Goal: Task Accomplishment & Management: Use online tool/utility

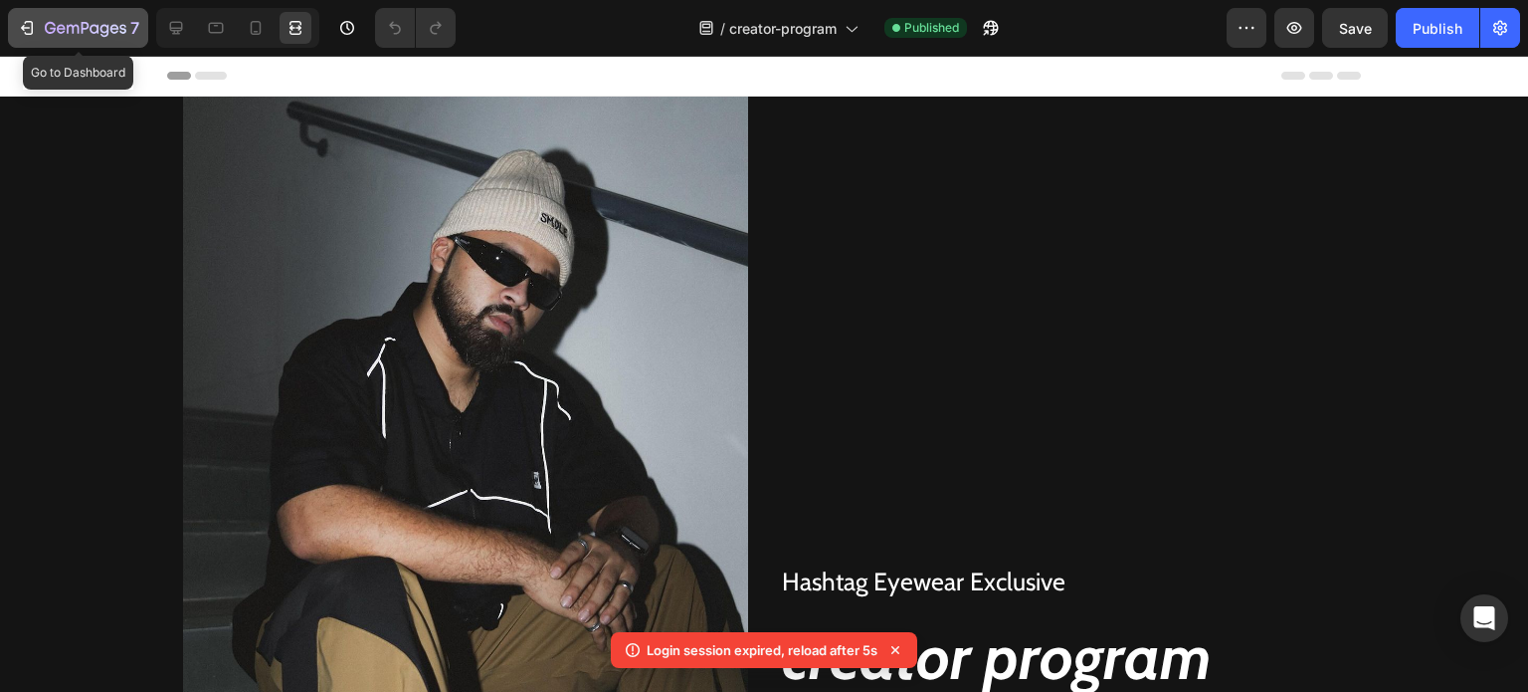
click at [58, 29] on icon "button" at bounding box center [61, 28] width 9 height 9
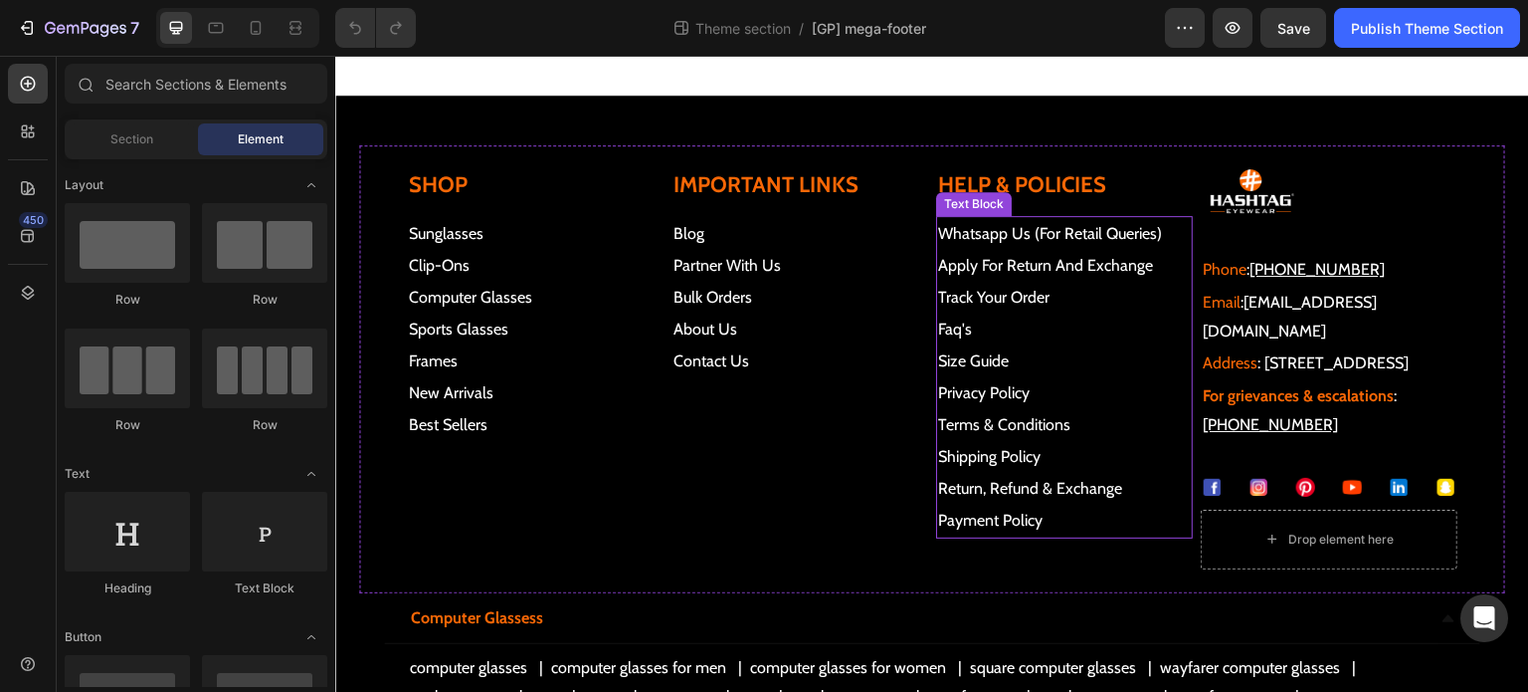
click at [1056, 301] on p "track your order faq's" at bounding box center [1064, 314] width 253 height 64
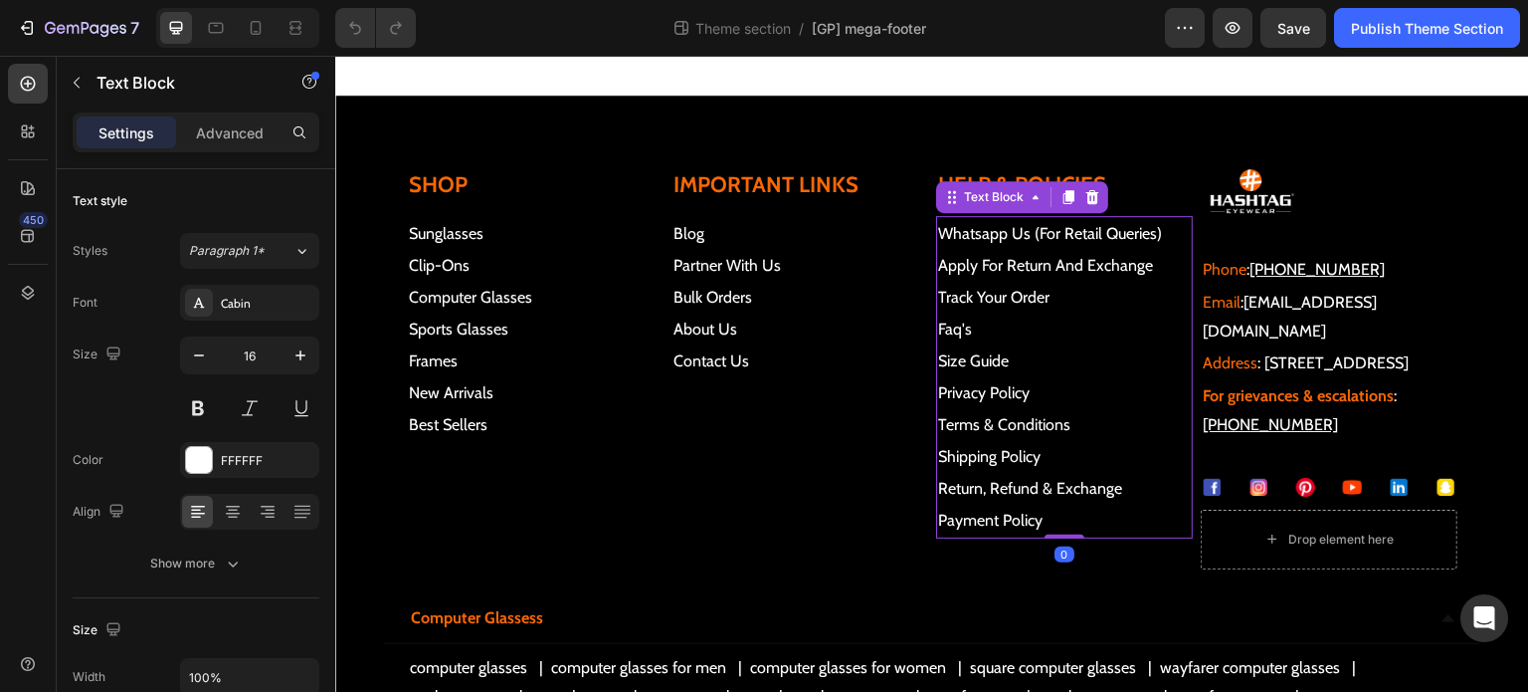
click at [1058, 298] on p "track your order faq's" at bounding box center [1064, 314] width 253 height 64
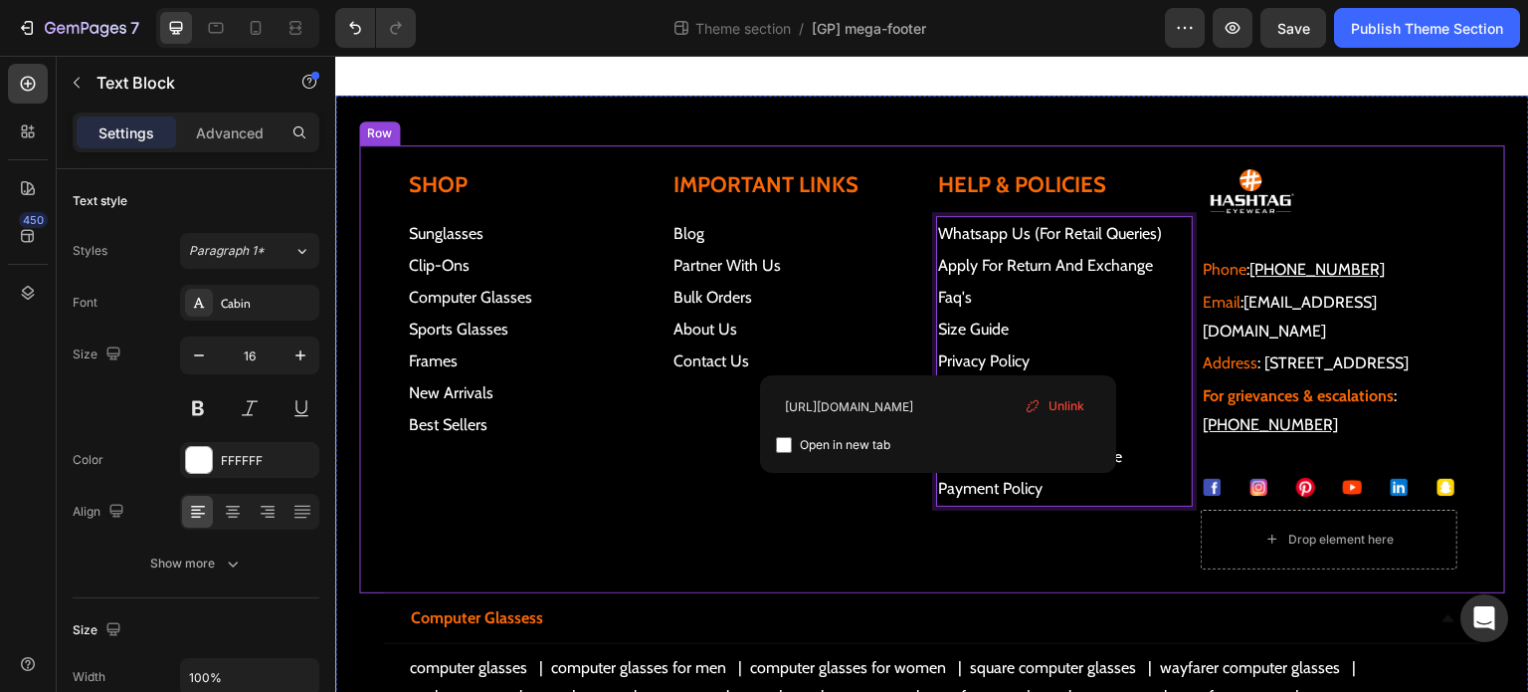
click at [854, 569] on div "Important links Heading blog | partner with us | bulk orders | about us | conta…" at bounding box center [800, 369] width 257 height 400
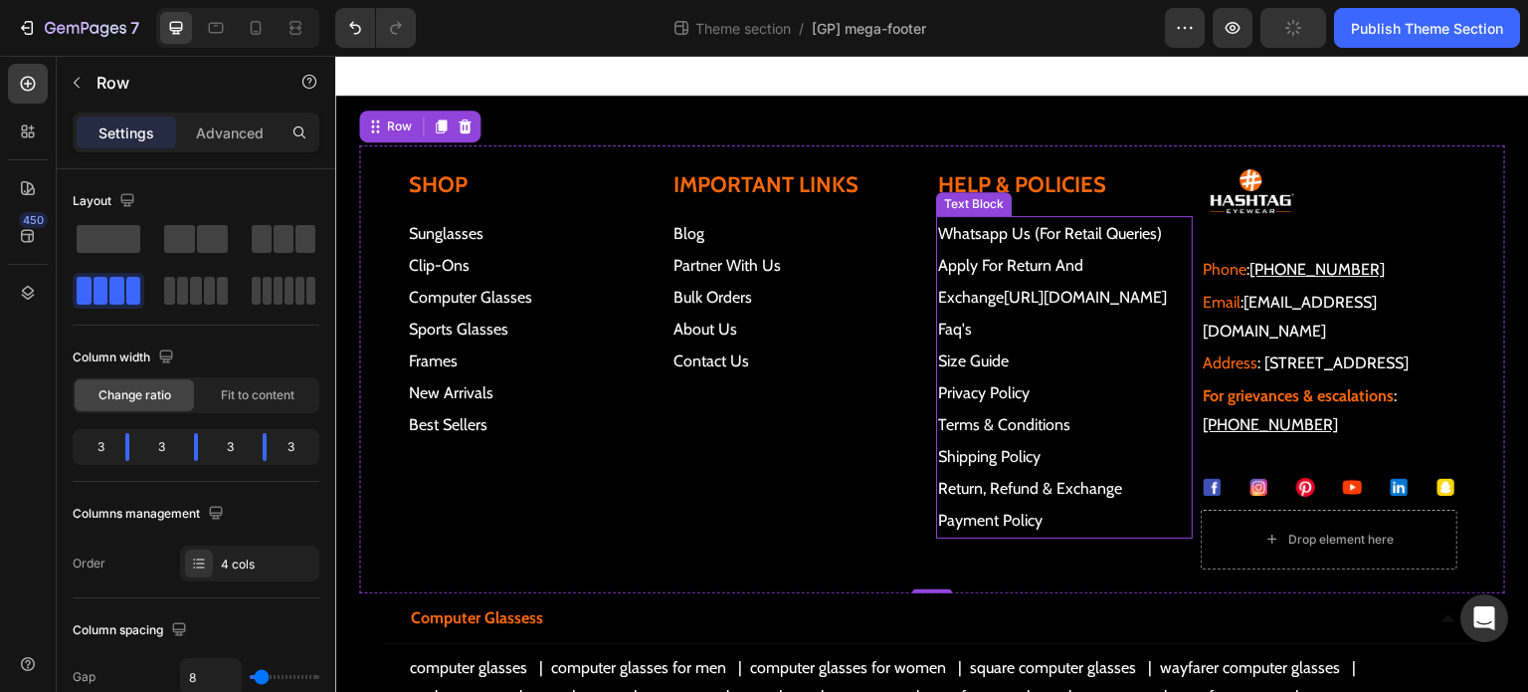
click at [1098, 339] on p "apply for return and exchange https://hashtageyewears.shiprocket.co/tracking fa…" at bounding box center [1064, 298] width 253 height 96
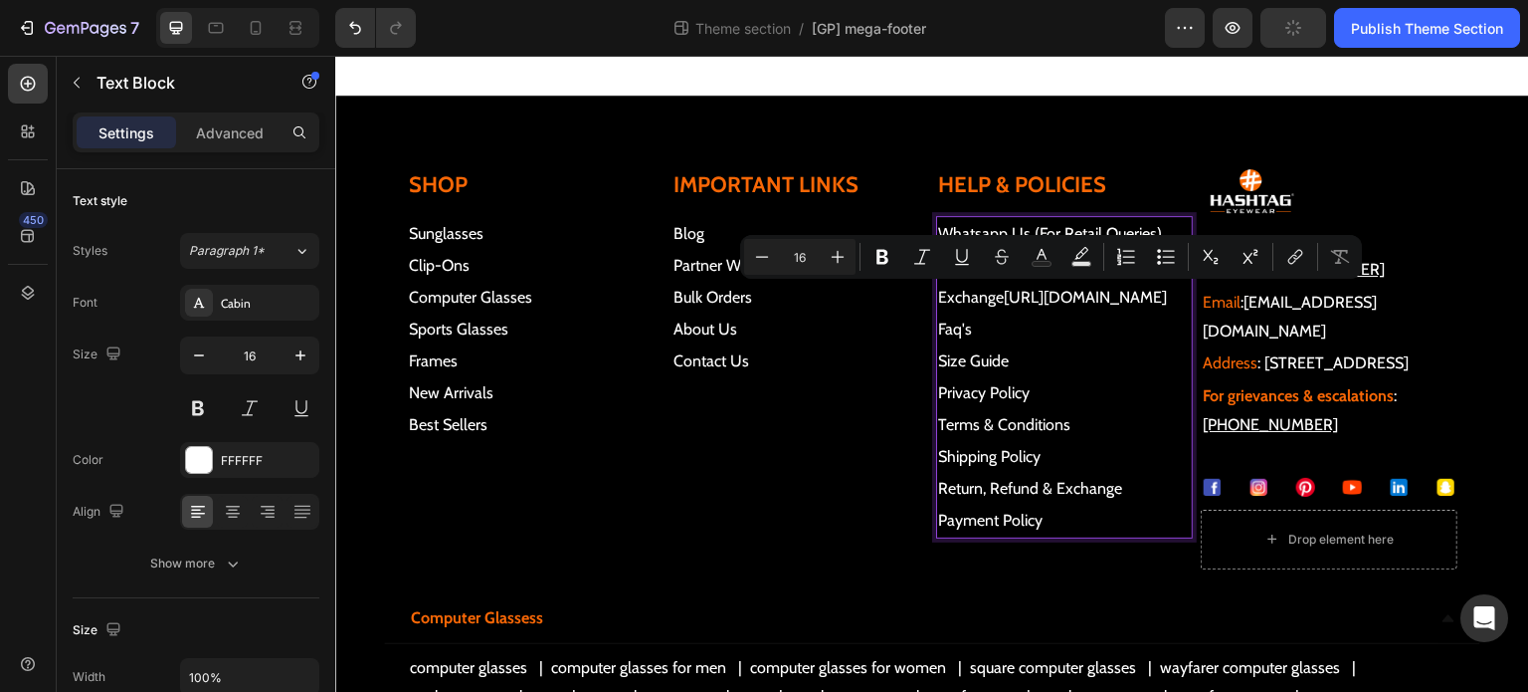
drag, startPoint x: 1093, startPoint y: 330, endPoint x: 929, endPoint y: 298, distance: 167.2
click at [938, 298] on p "apply for return and exchange https://hashtageyewears.shiprocket.co/tracking fa…" at bounding box center [1064, 298] width 253 height 96
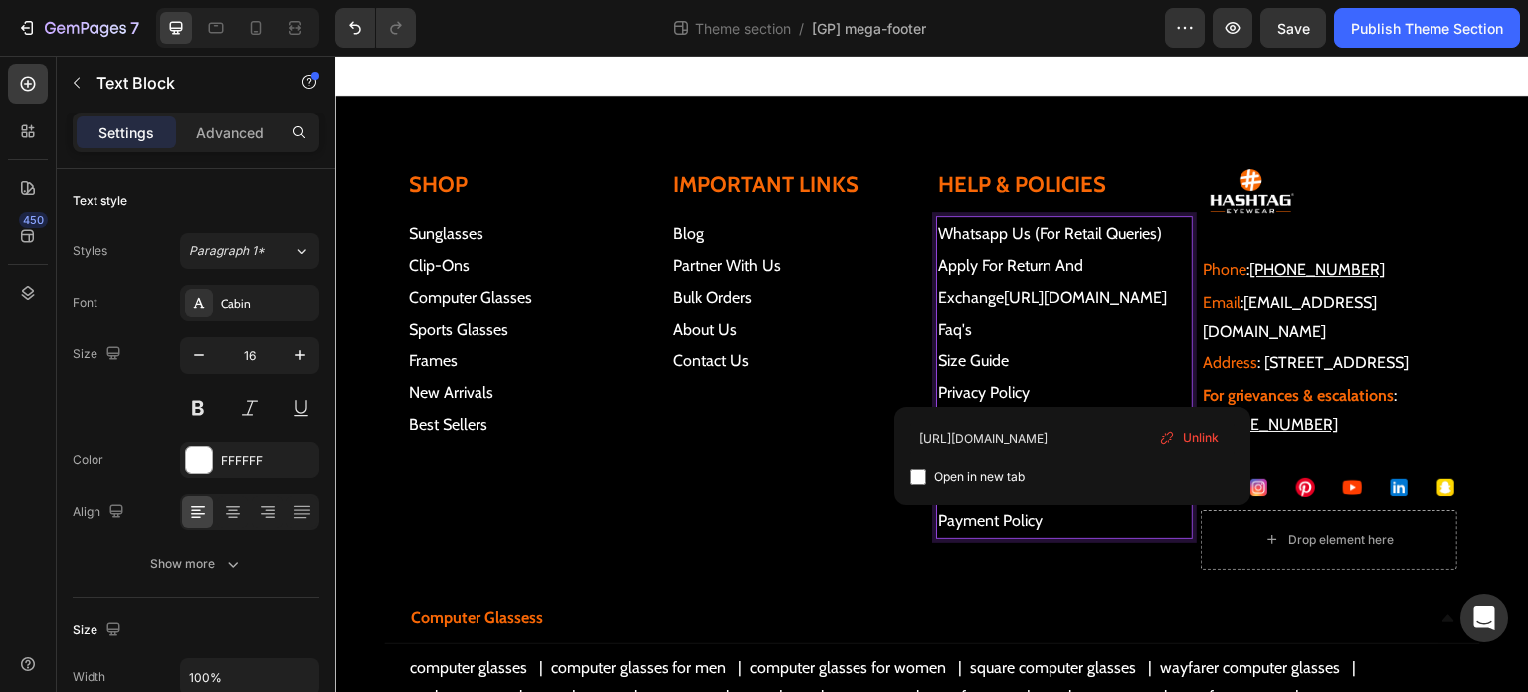
type input "https://hashtageyewears.com/pages/faq"
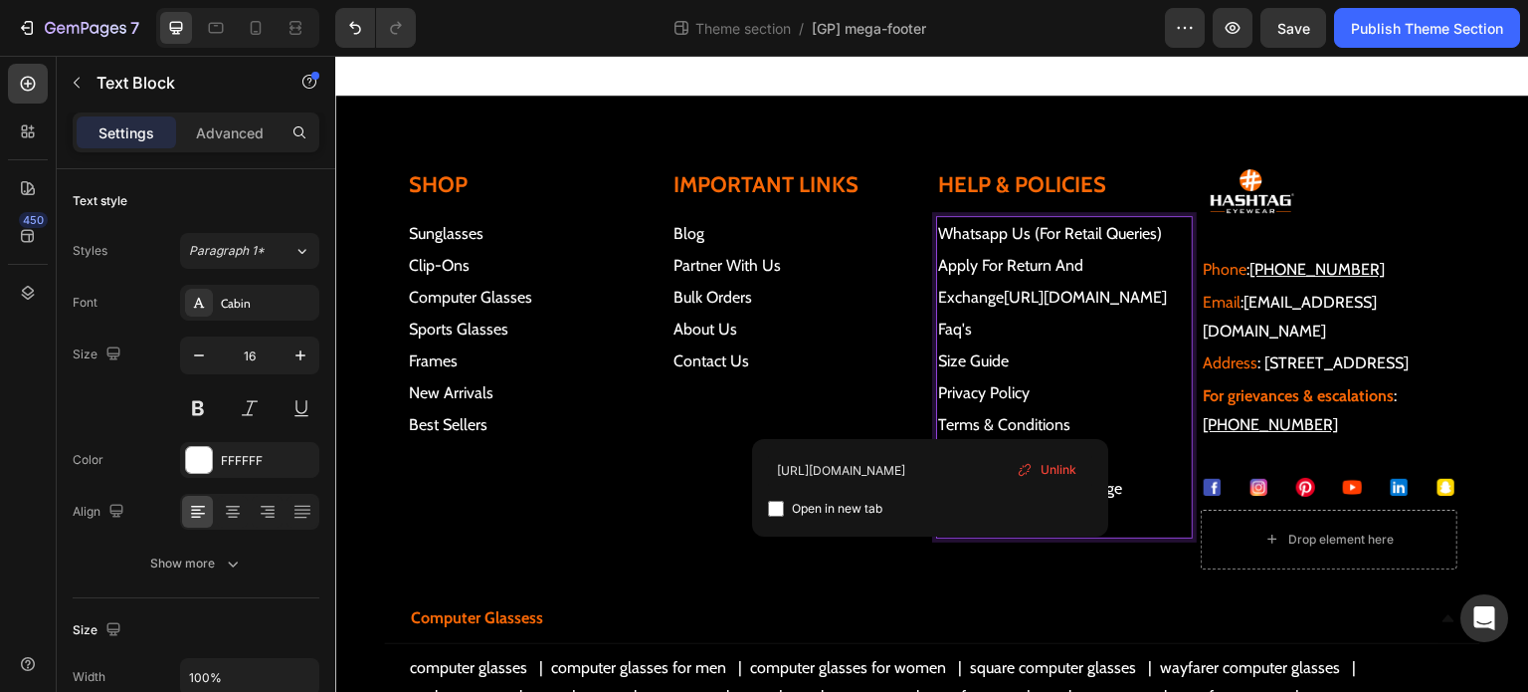
click at [1082, 332] on p "apply for return and exchange https://hashtageyewears.shiprocket.co/tracking fa…" at bounding box center [1064, 298] width 253 height 96
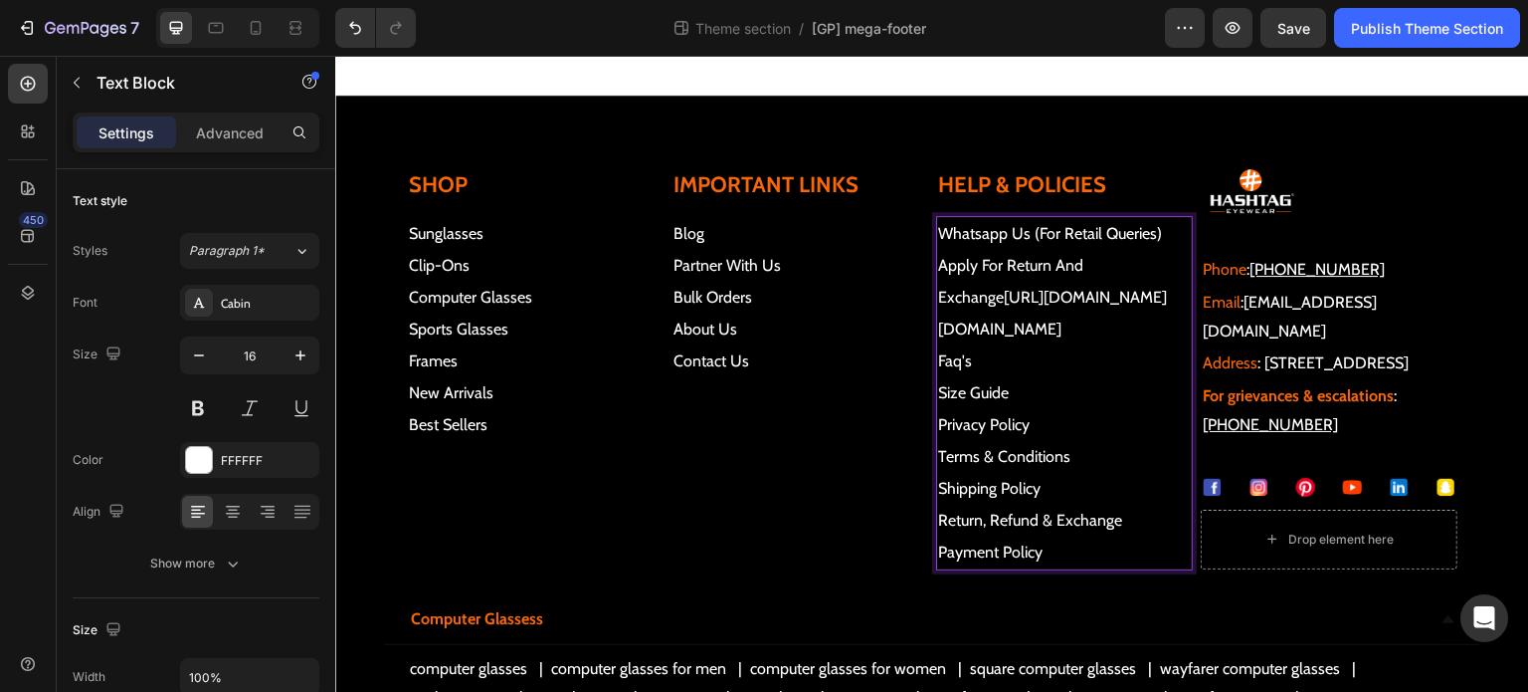
drag, startPoint x: 1071, startPoint y: 330, endPoint x: 998, endPoint y: 306, distance: 76.5
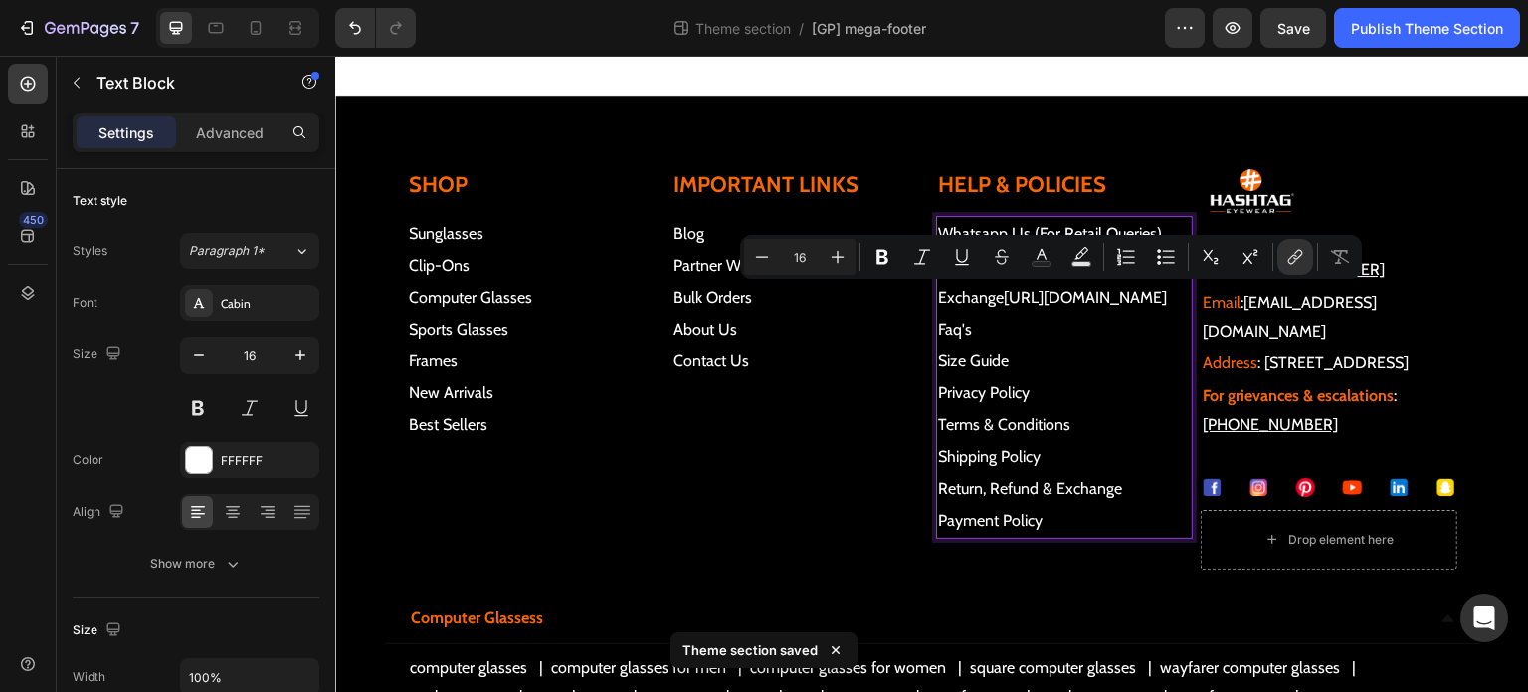
drag, startPoint x: 1095, startPoint y: 332, endPoint x: 998, endPoint y: 298, distance: 103.5
click at [998, 298] on p "apply for return and exchange https://hashtageyewears.shiprocket.co/tracking fa…" at bounding box center [1064, 298] width 253 height 96
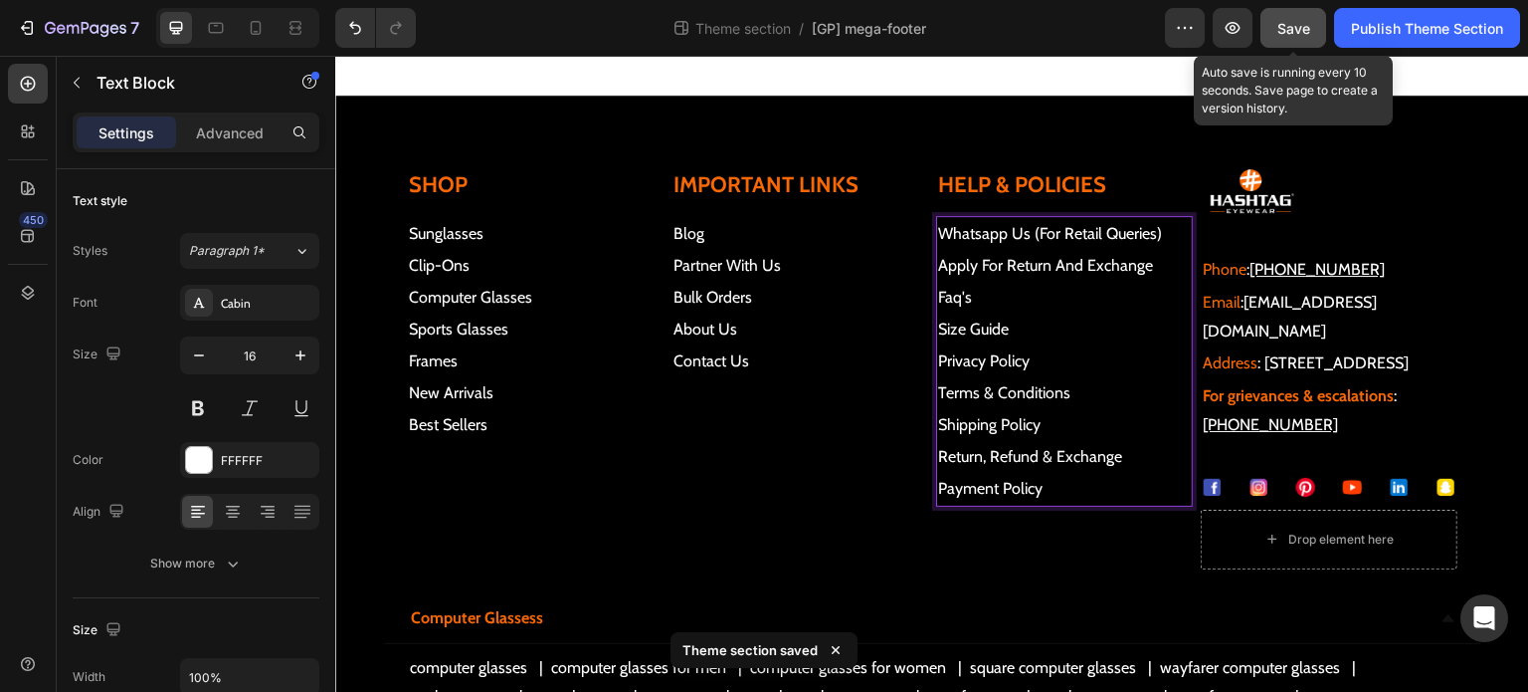
click at [1317, 20] on button "Save" at bounding box center [1294, 28] width 66 height 40
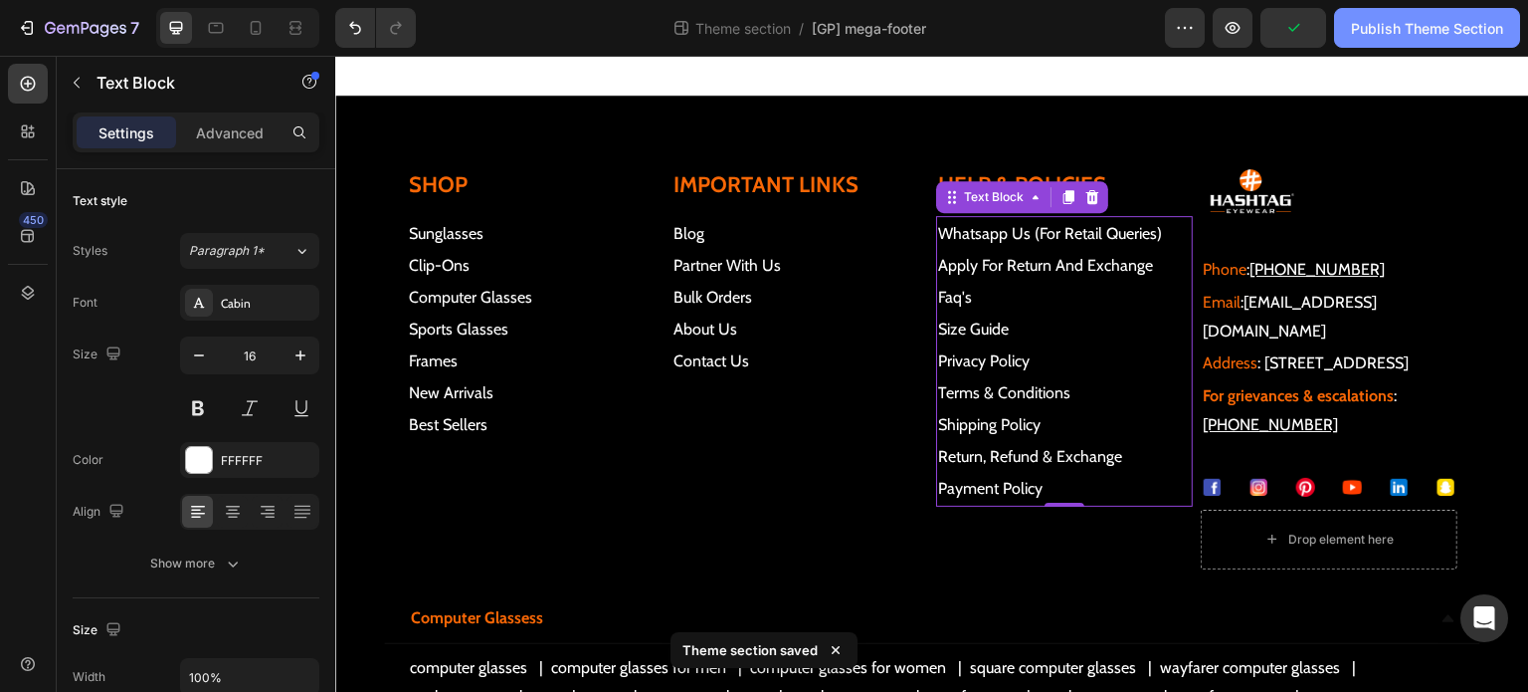
click at [1413, 29] on div "Publish Theme Section" at bounding box center [1427, 28] width 152 height 21
click at [1431, 25] on div "Publish Theme Section" at bounding box center [1427, 28] width 152 height 21
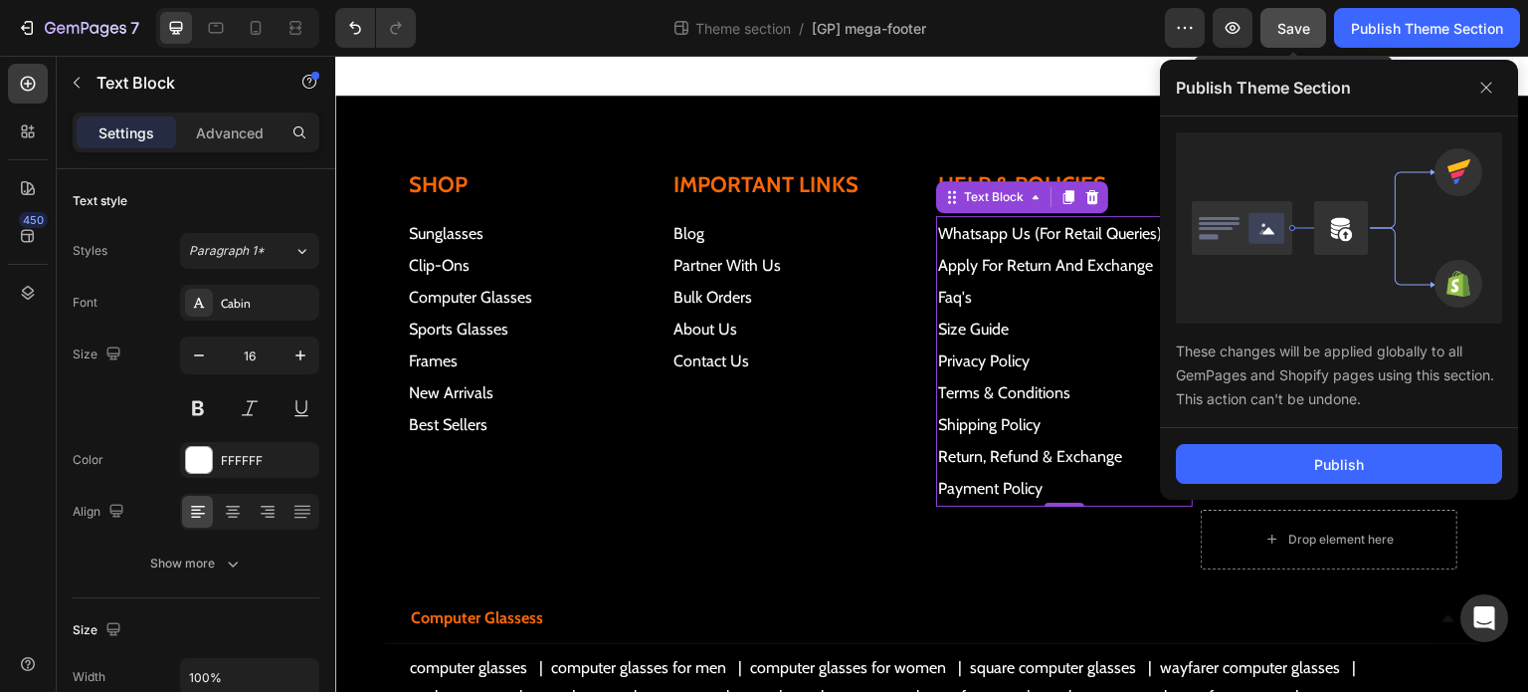
click at [1299, 18] on div "Save" at bounding box center [1294, 28] width 33 height 21
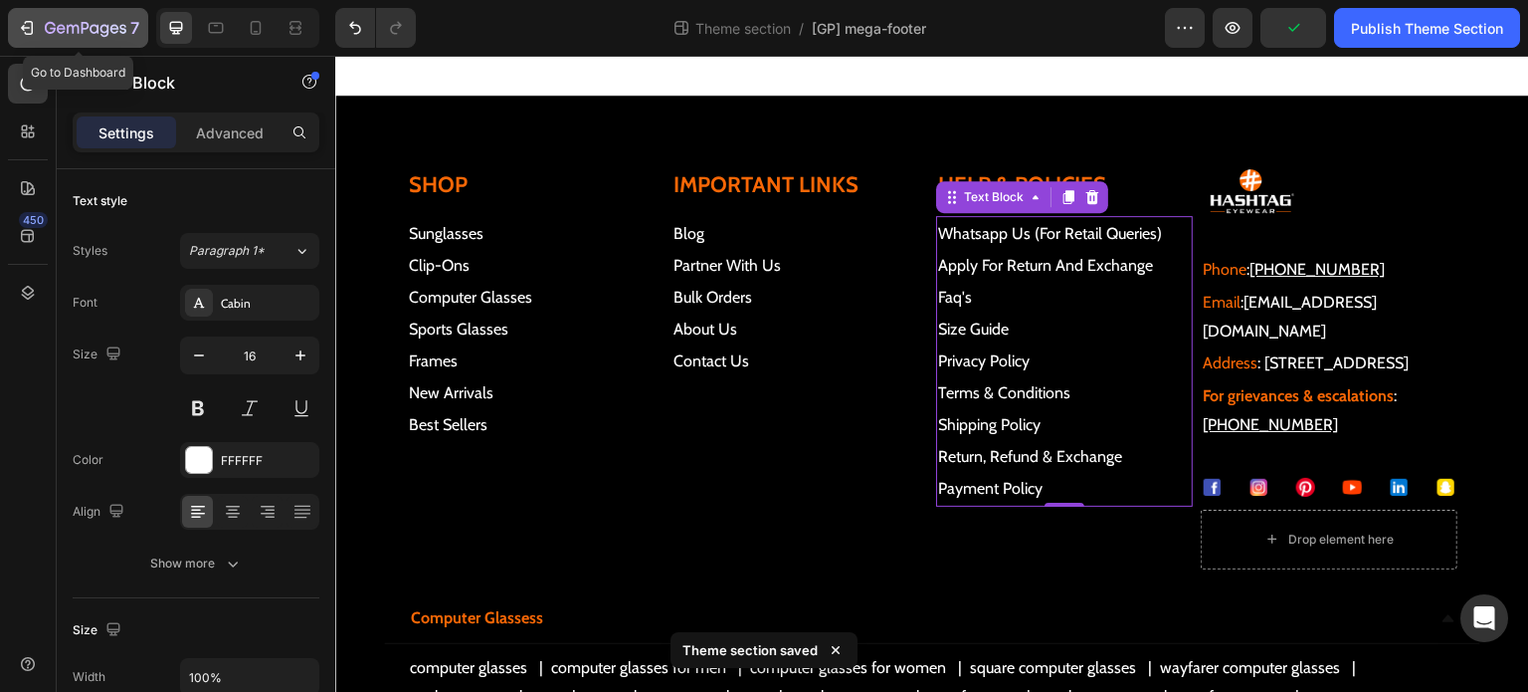
click at [46, 21] on icon "button" at bounding box center [86, 29] width 82 height 17
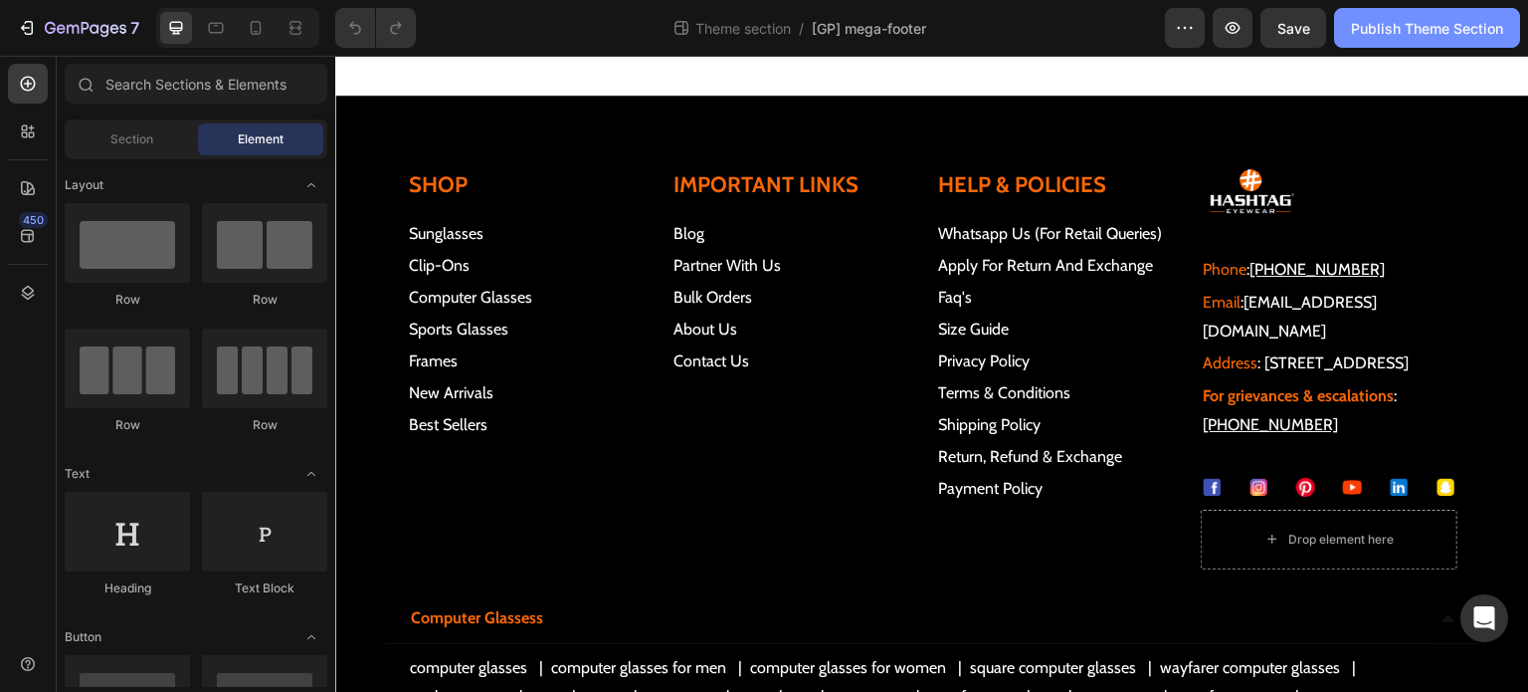
click at [1416, 35] on div "Publish Theme Section" at bounding box center [1427, 28] width 152 height 21
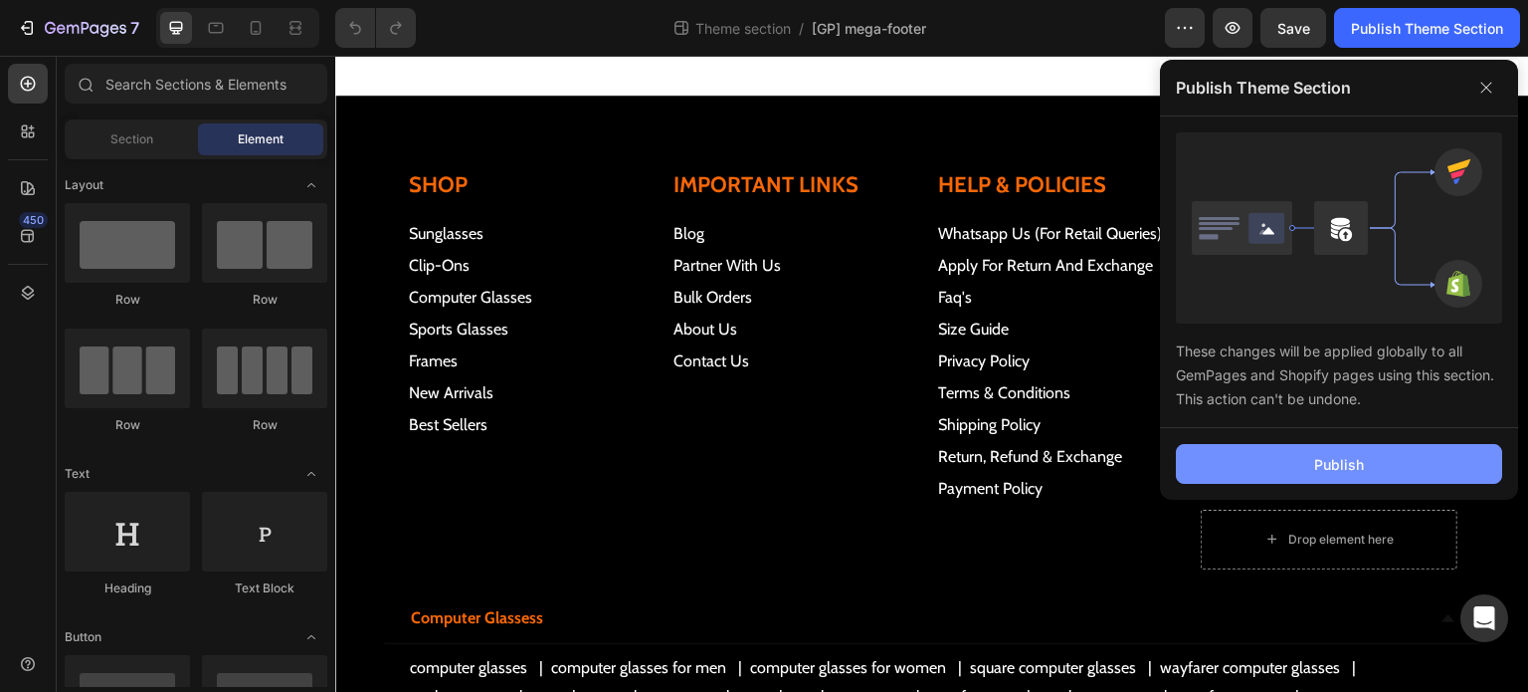
click at [1357, 460] on div "Publish" at bounding box center [1339, 464] width 50 height 21
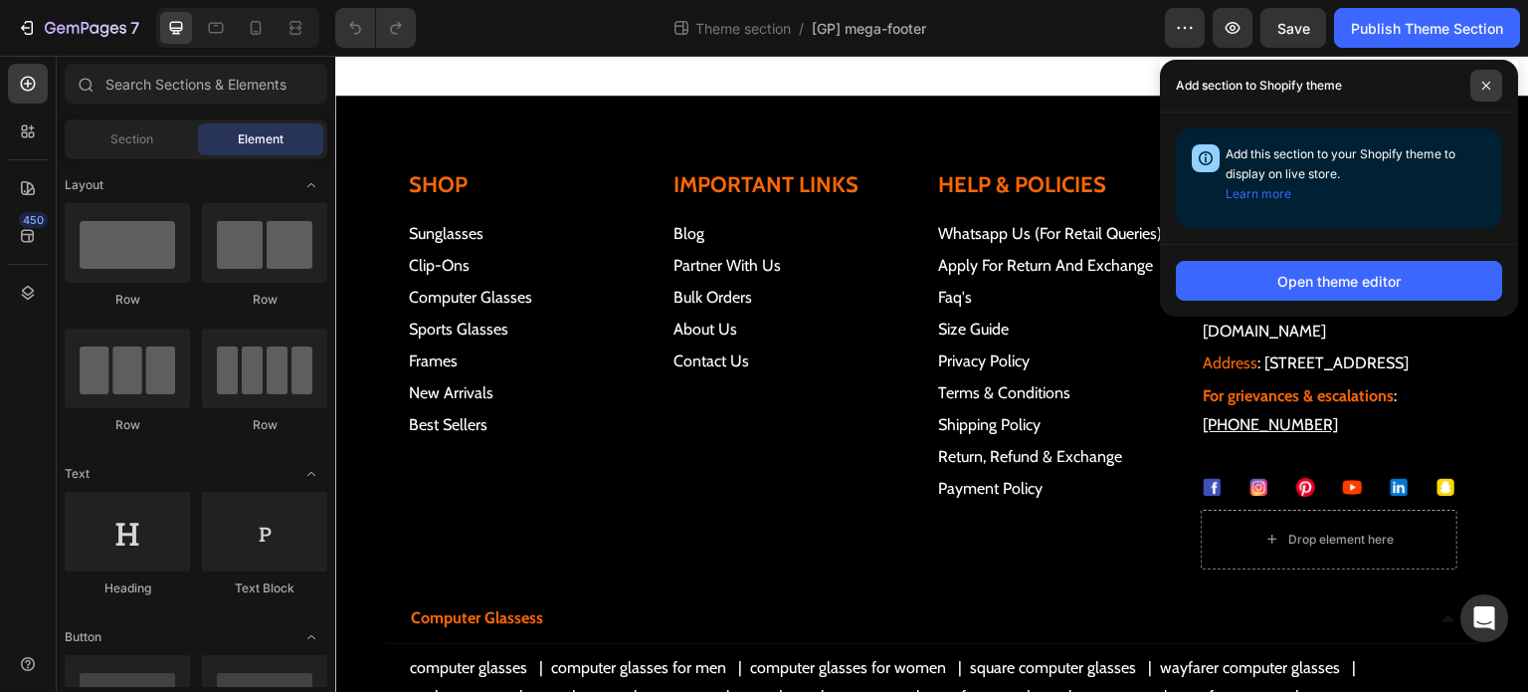
click at [1490, 91] on span at bounding box center [1487, 86] width 32 height 32
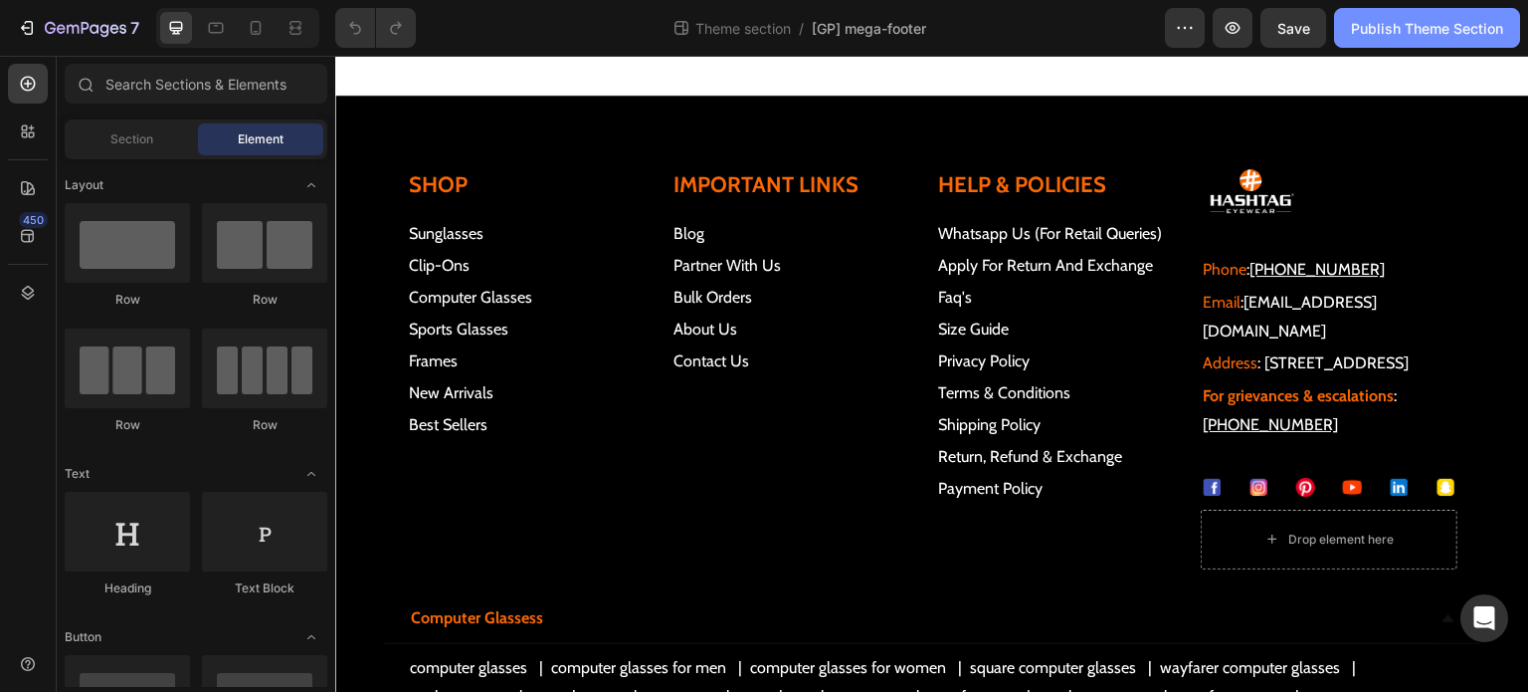
click at [1385, 28] on div "Publish Theme Section" at bounding box center [1427, 28] width 152 height 21
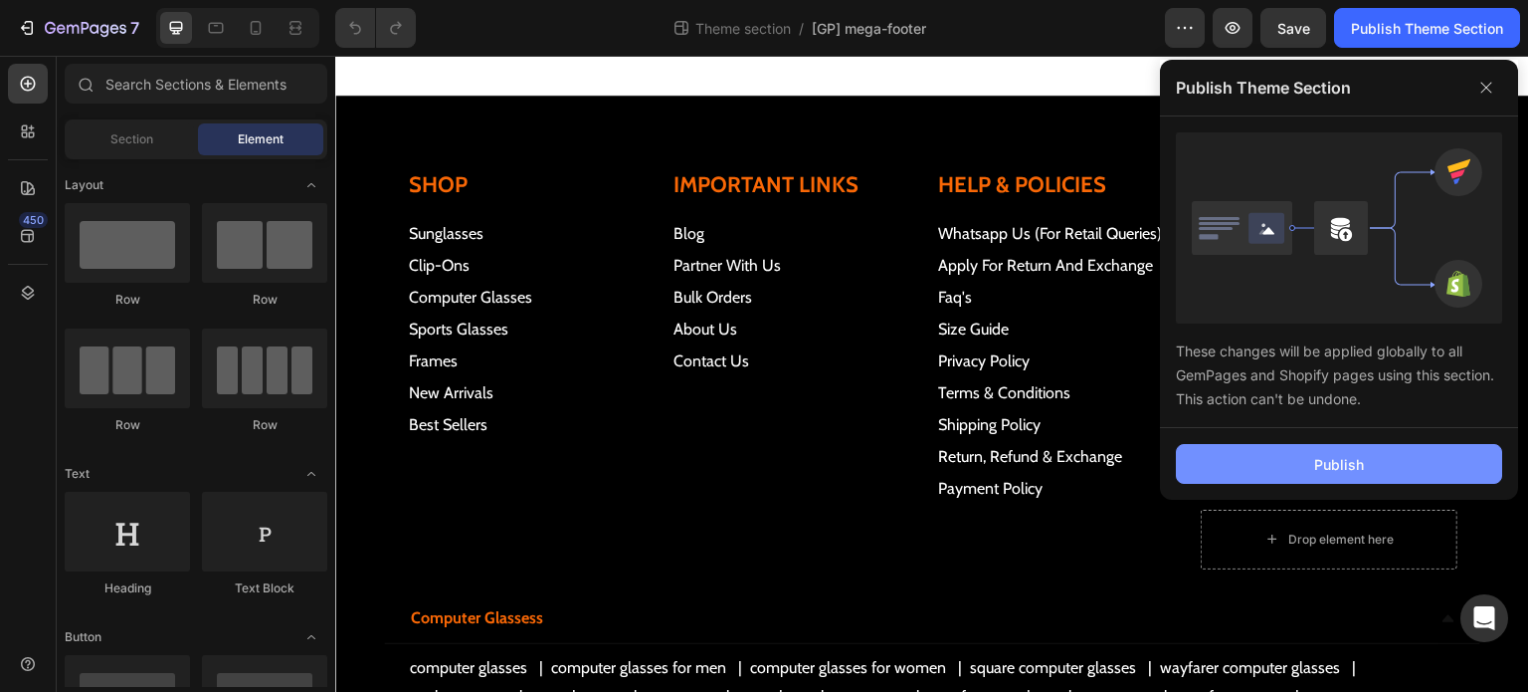
click at [1384, 461] on button "Publish" at bounding box center [1339, 464] width 326 height 40
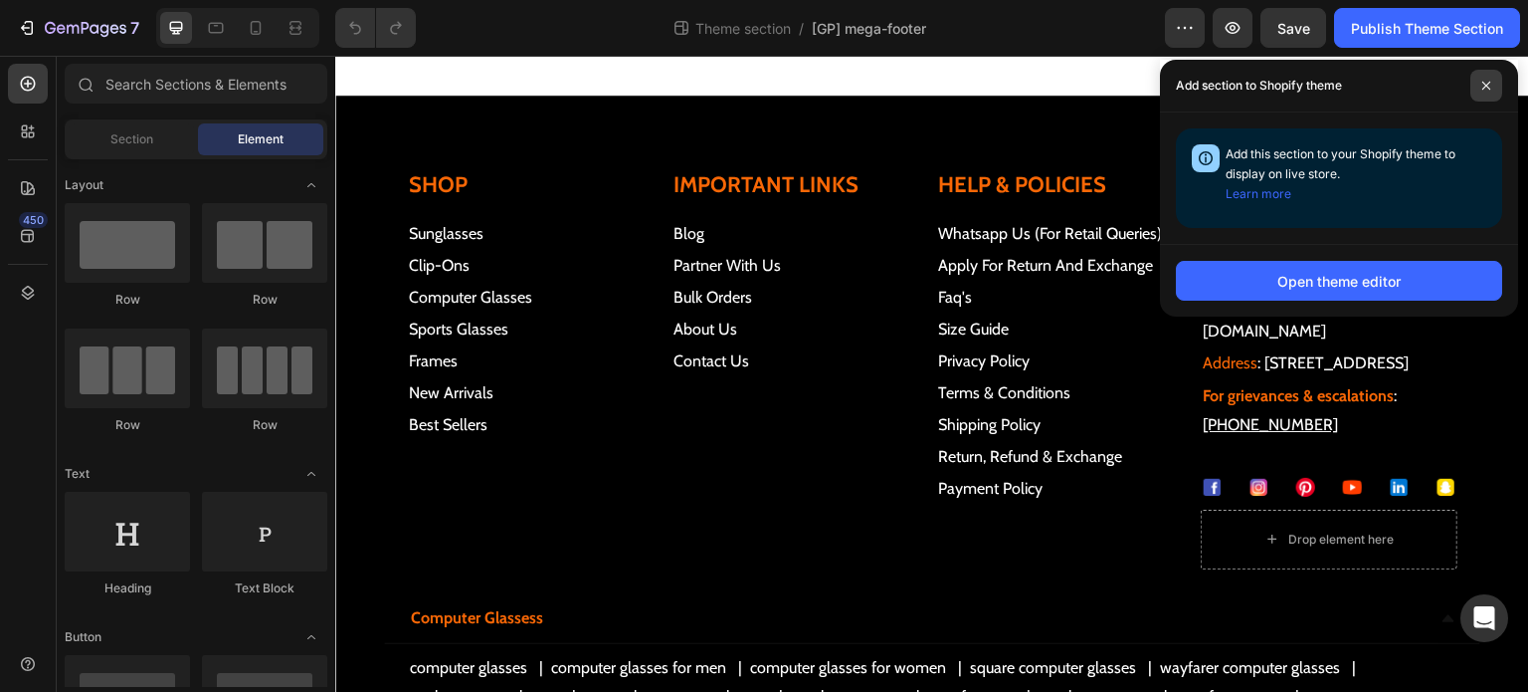
click at [1486, 81] on icon at bounding box center [1487, 86] width 10 height 10
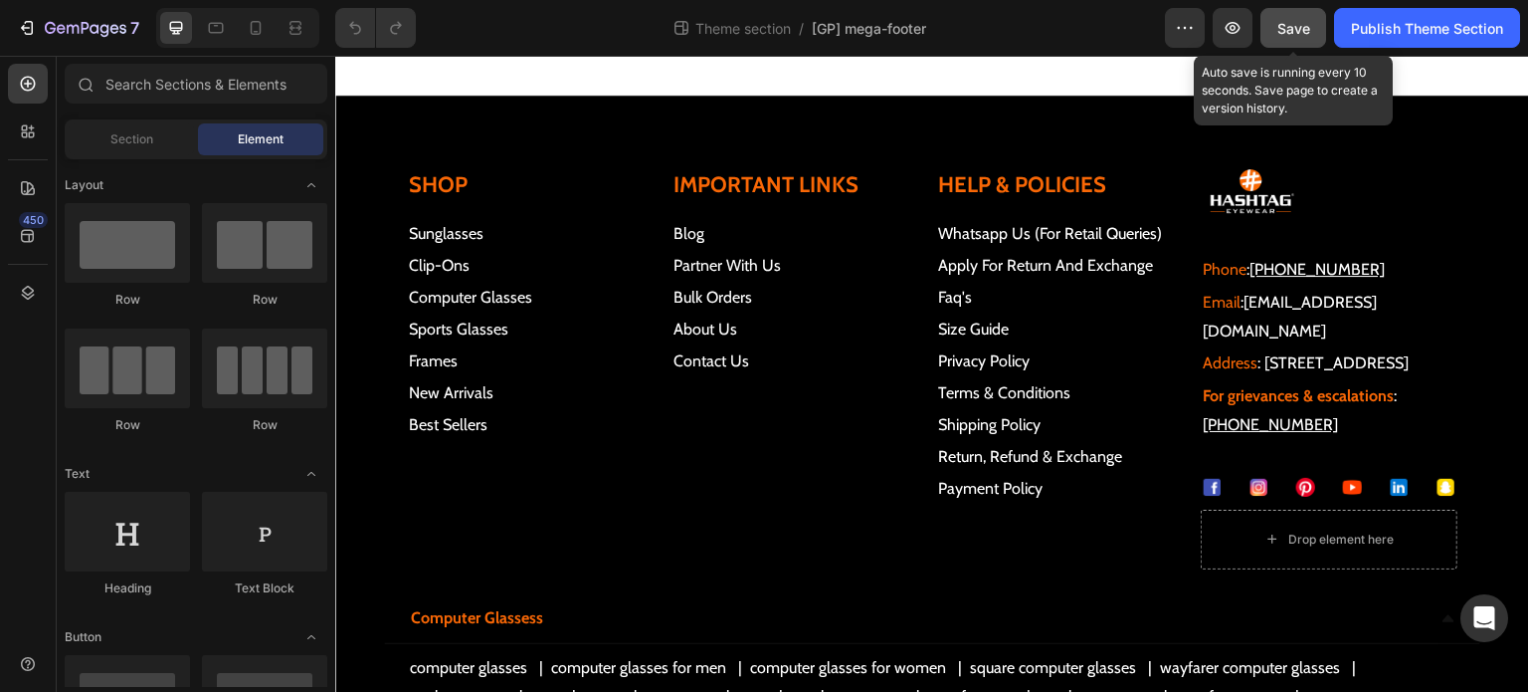
click at [1304, 13] on button "Save" at bounding box center [1294, 28] width 66 height 40
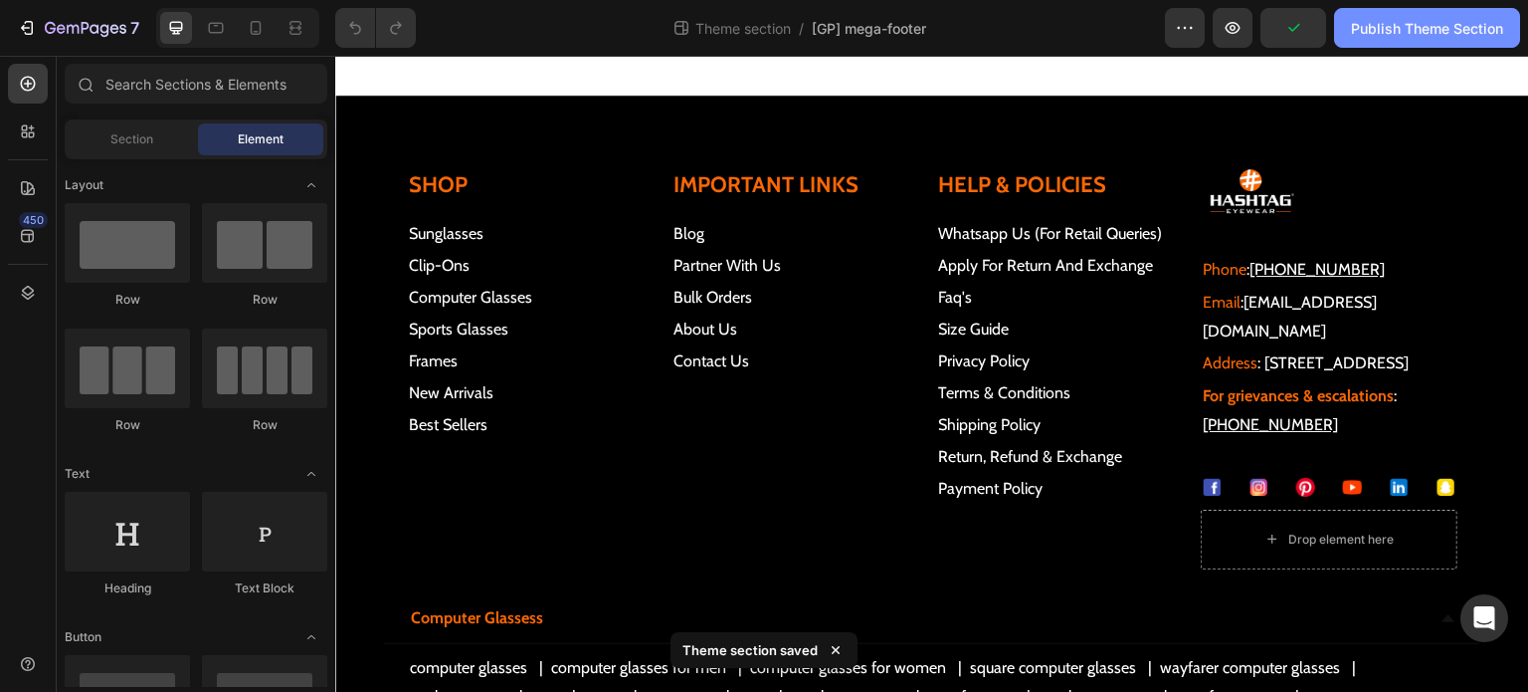
click at [1417, 24] on div "Publish Theme Section" at bounding box center [1427, 28] width 152 height 21
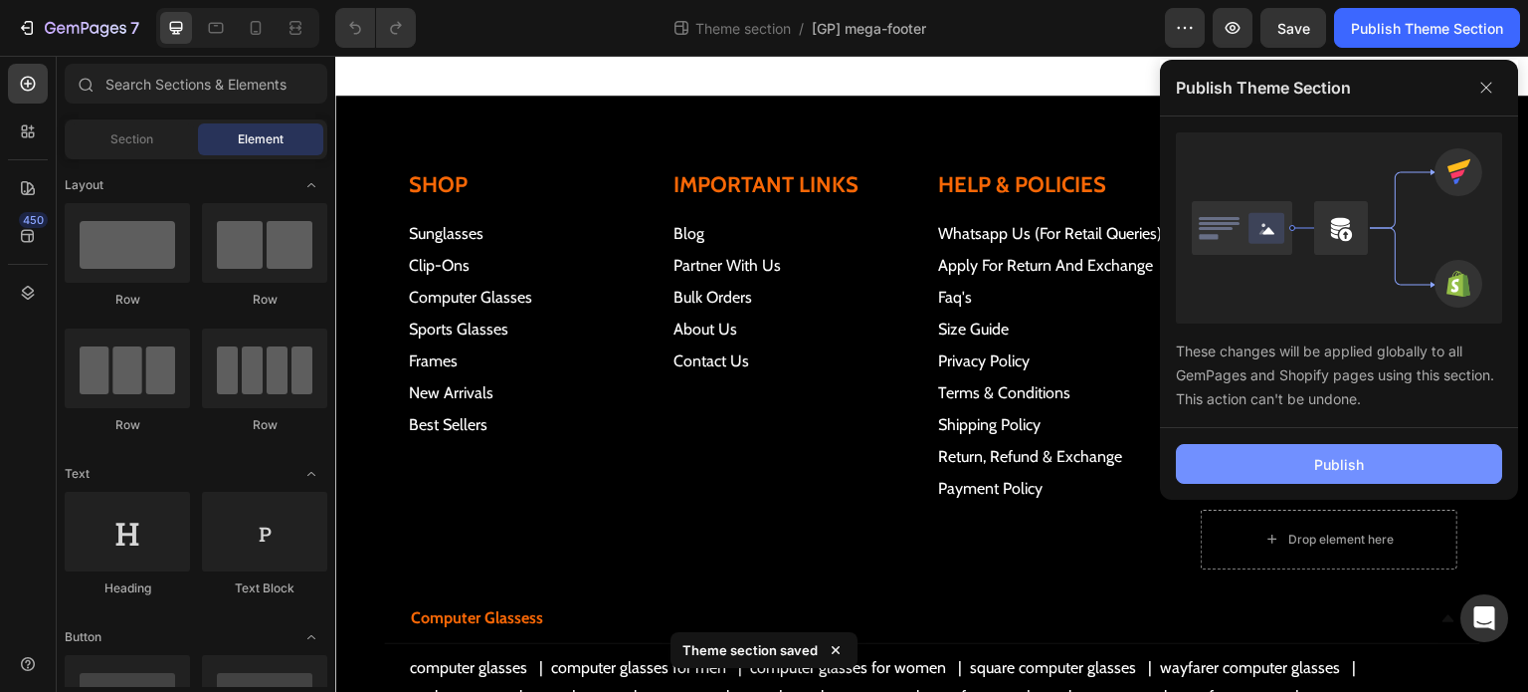
click at [1353, 462] on div "Publish" at bounding box center [1339, 464] width 50 height 21
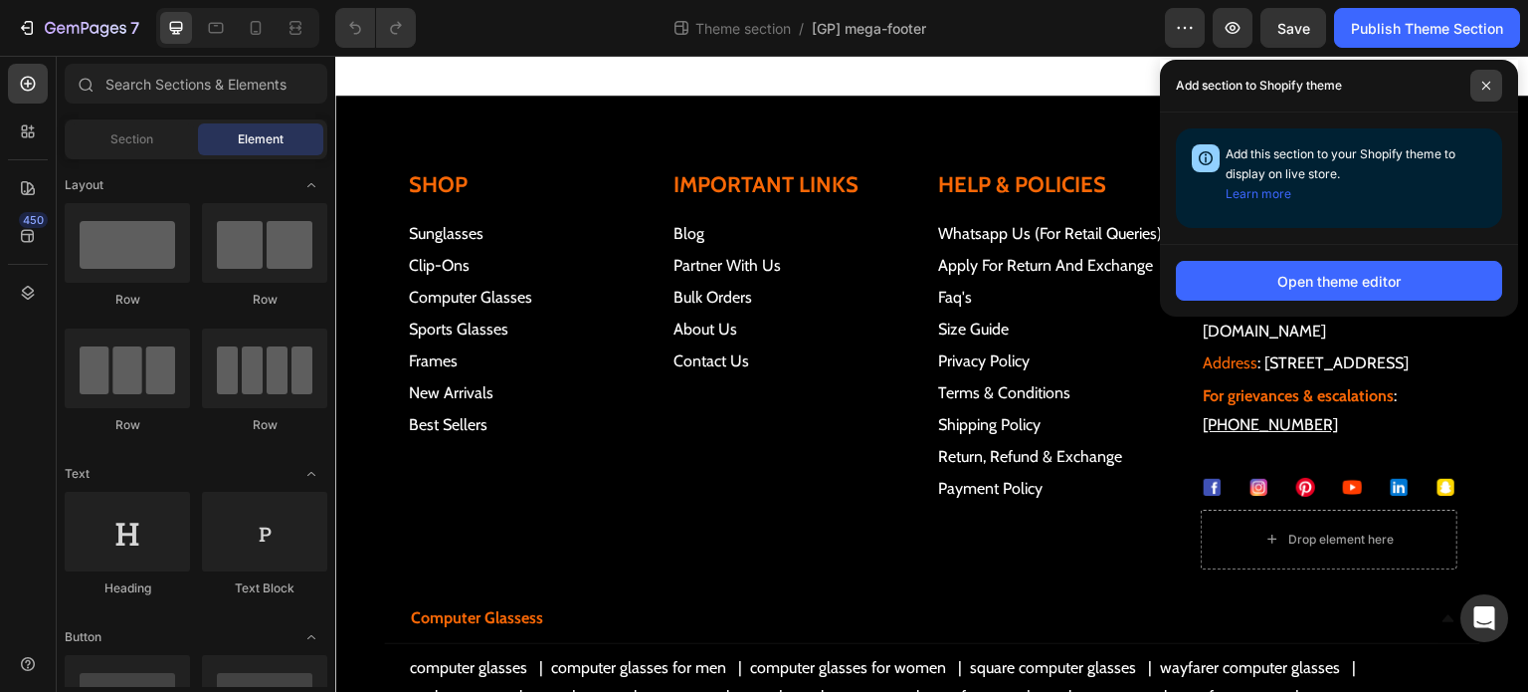
click at [1484, 83] on icon at bounding box center [1487, 86] width 8 height 8
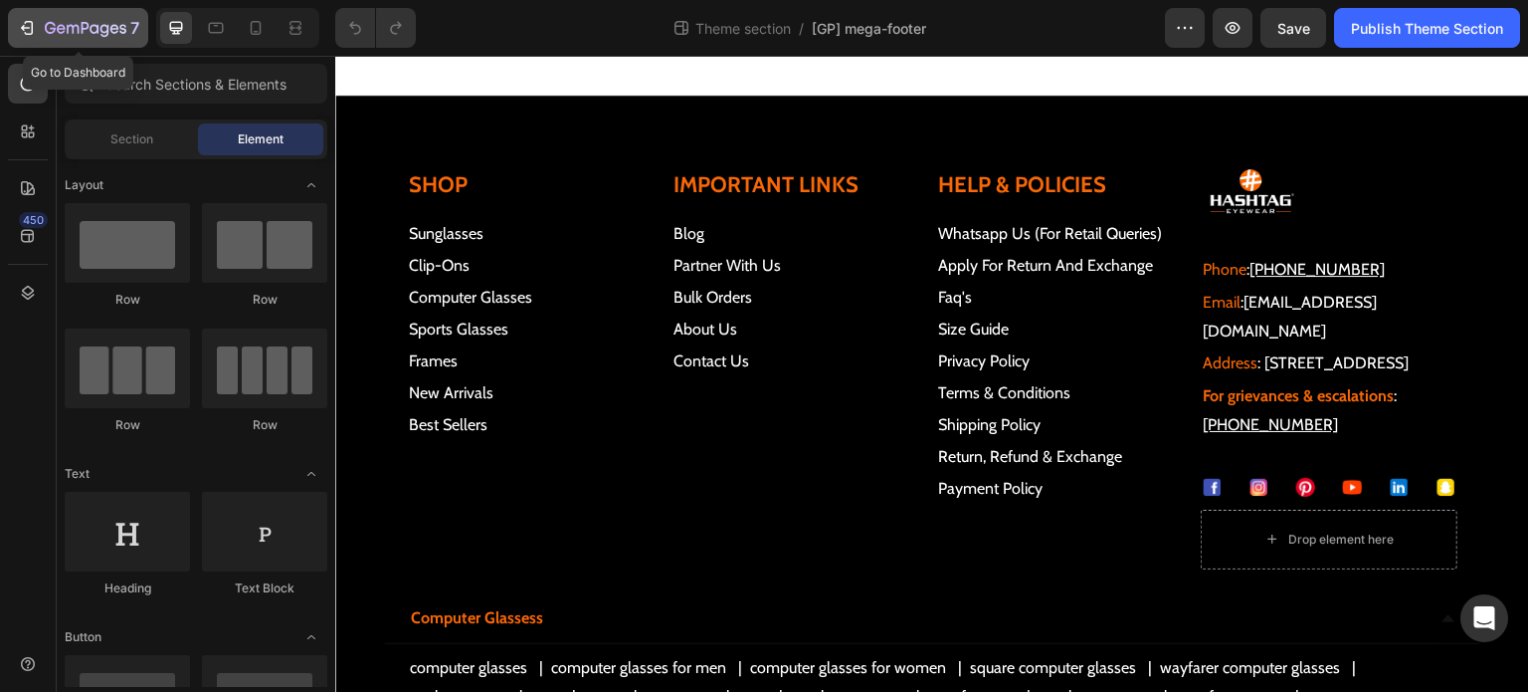
click at [30, 29] on icon "button" at bounding box center [27, 28] width 20 height 20
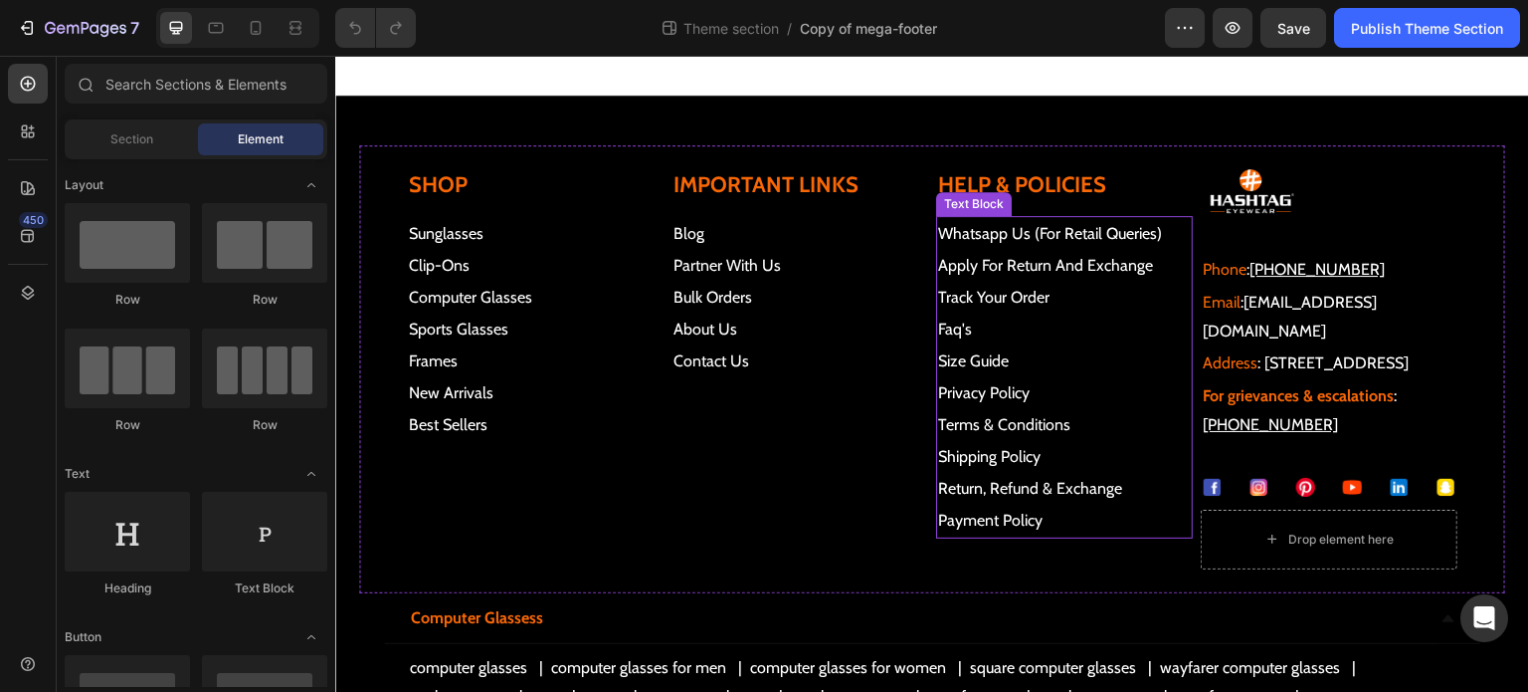
click at [1052, 294] on p "track your order faq's" at bounding box center [1064, 314] width 253 height 64
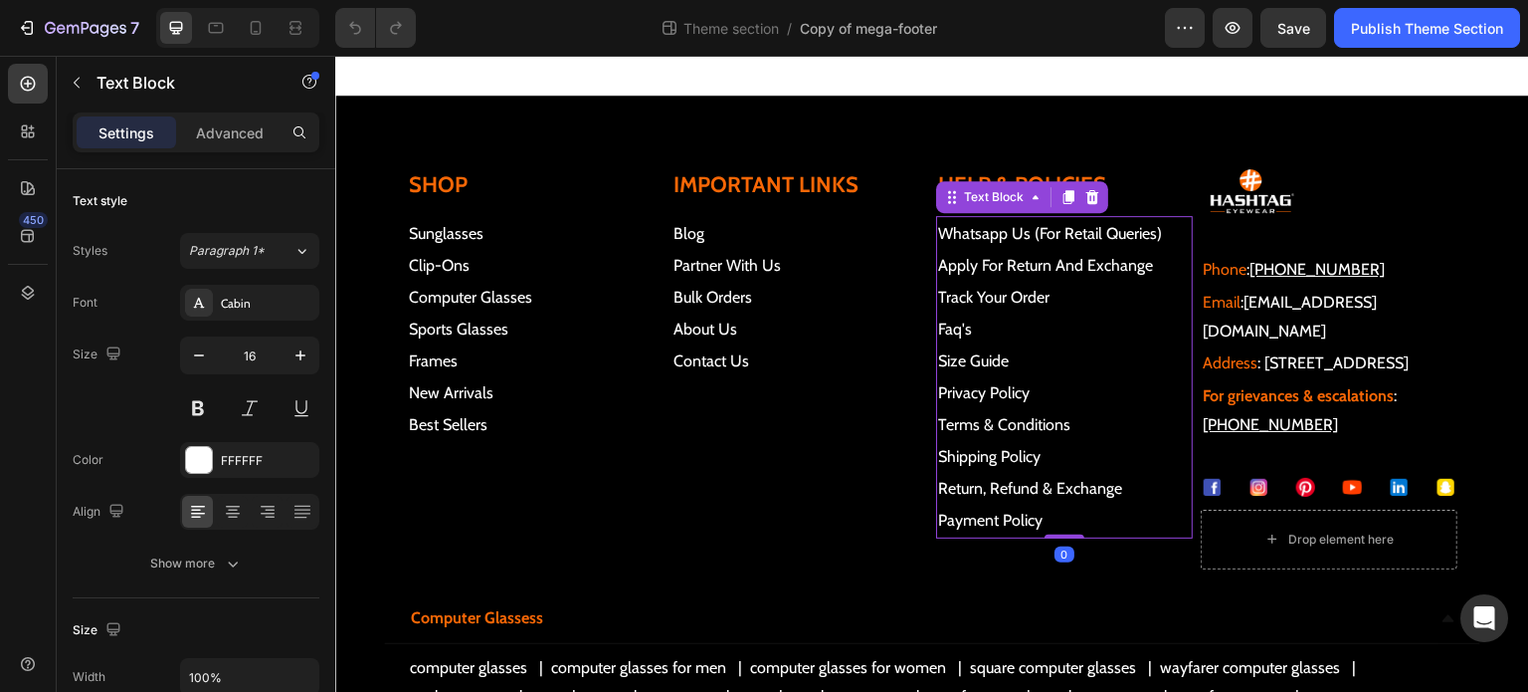
click at [1052, 294] on p "track your order faq's" at bounding box center [1064, 314] width 253 height 64
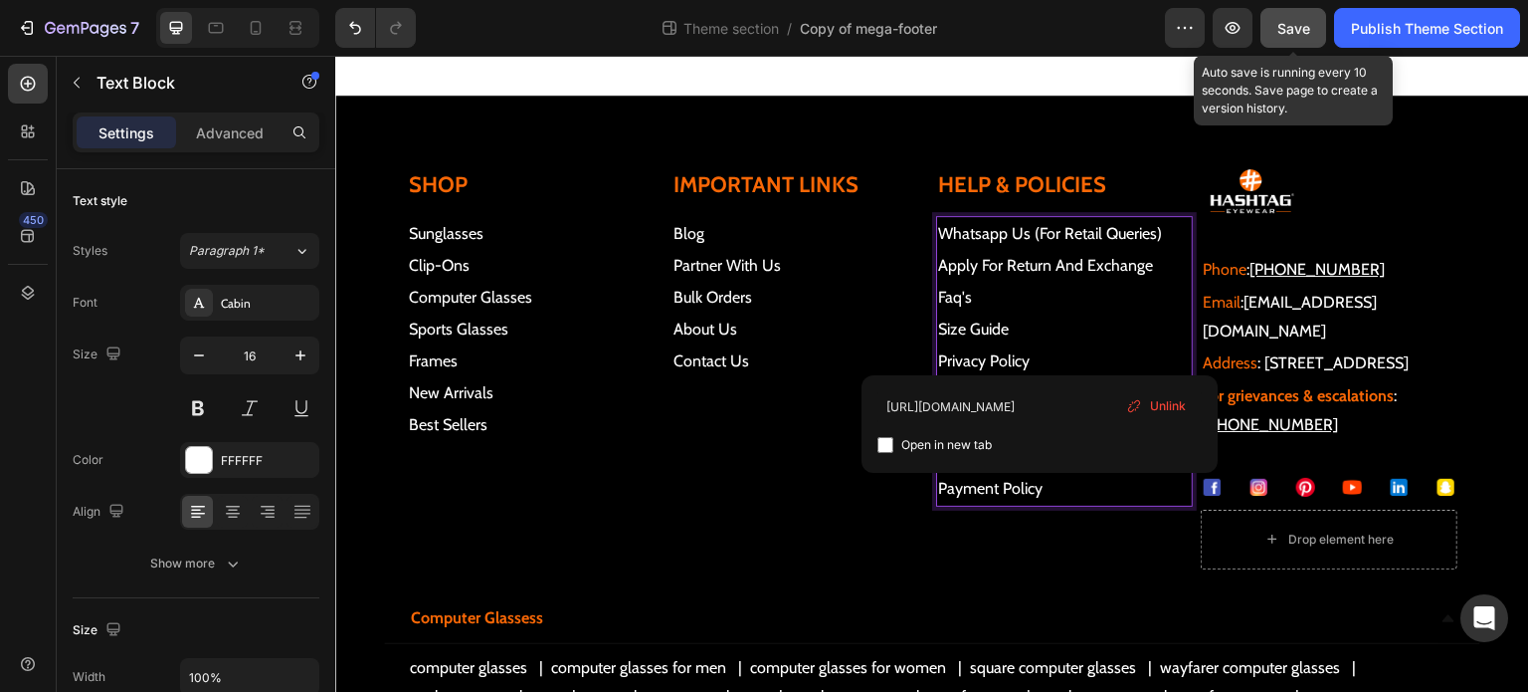
click at [1306, 35] on span "Save" at bounding box center [1294, 28] width 33 height 17
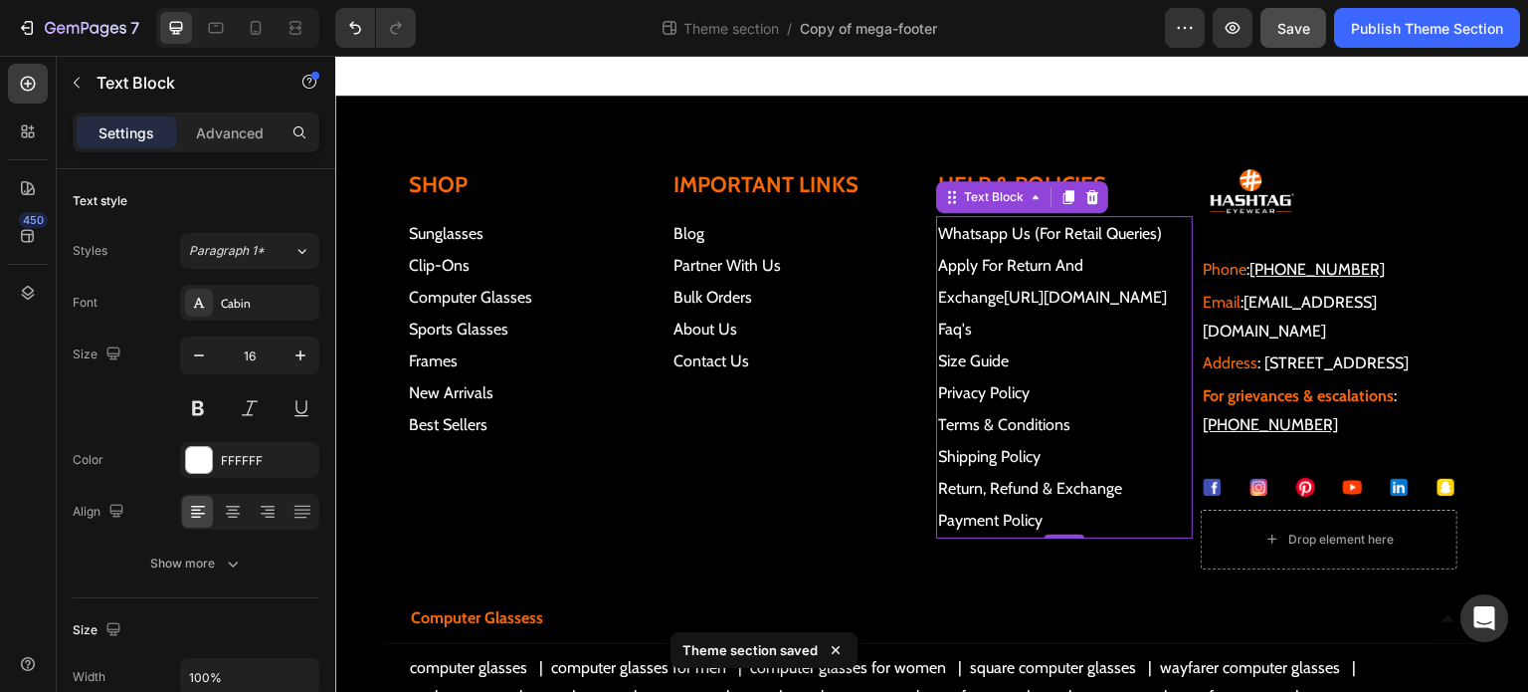
click at [1097, 327] on p "apply for return and exchange https://hashtageyewears.shiprocket.co/tracking ⁠⁠…" at bounding box center [1064, 298] width 253 height 96
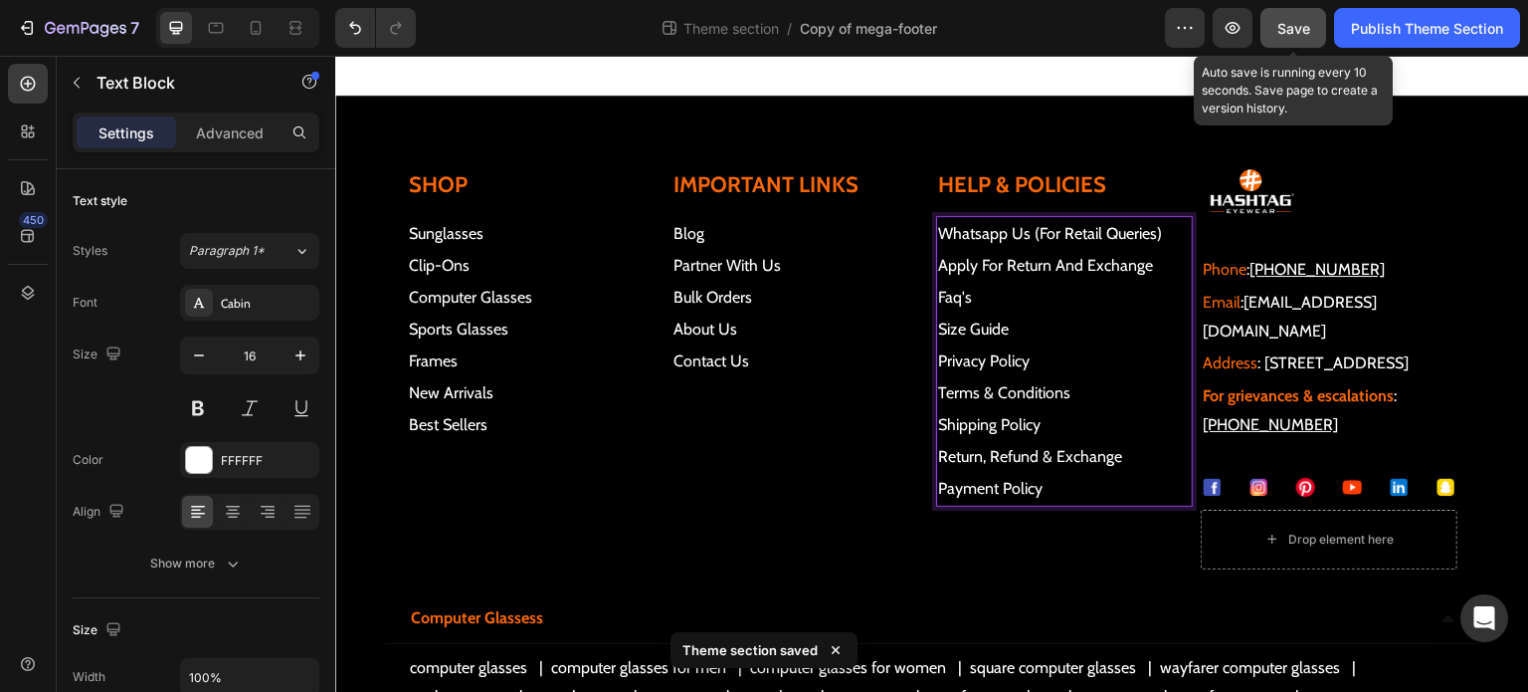
click at [1318, 31] on button "Save" at bounding box center [1294, 28] width 66 height 40
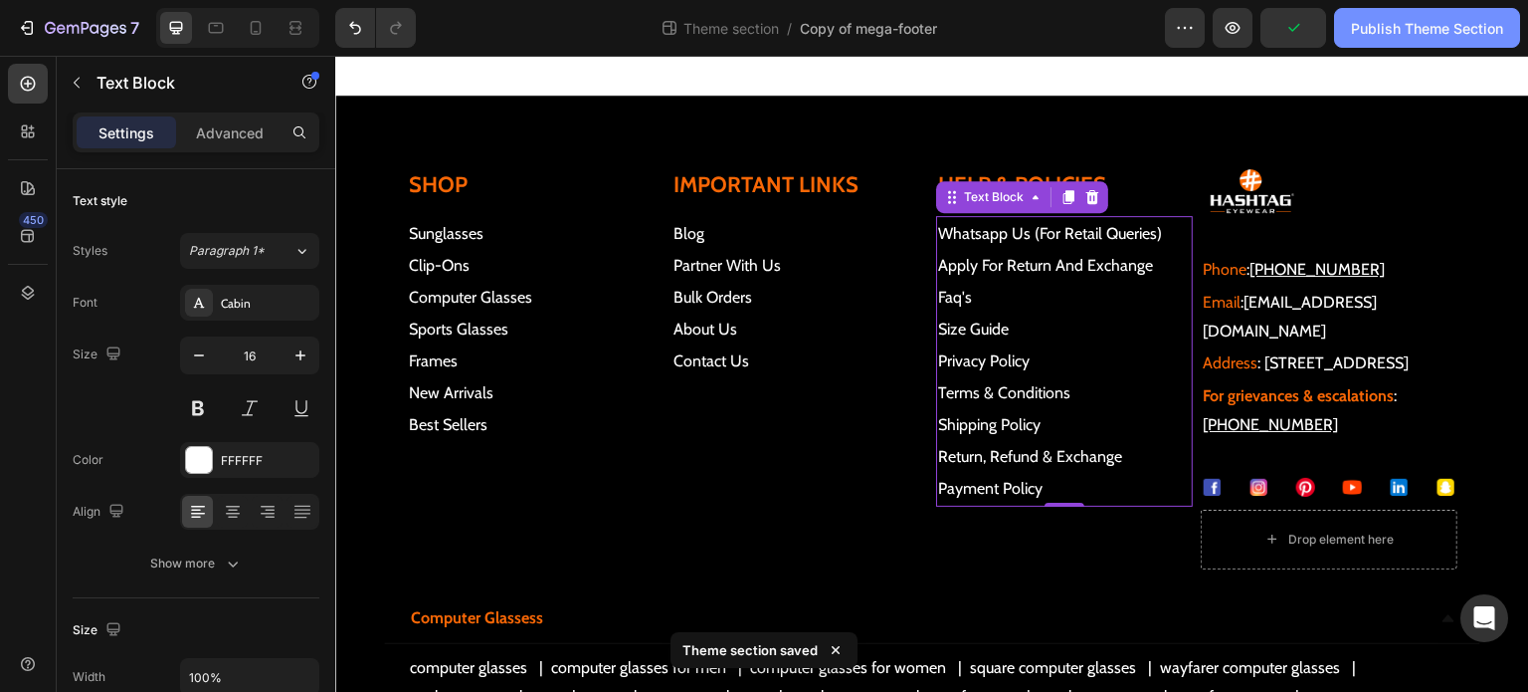
click at [1412, 29] on div "Publish Theme Section" at bounding box center [1427, 28] width 152 height 21
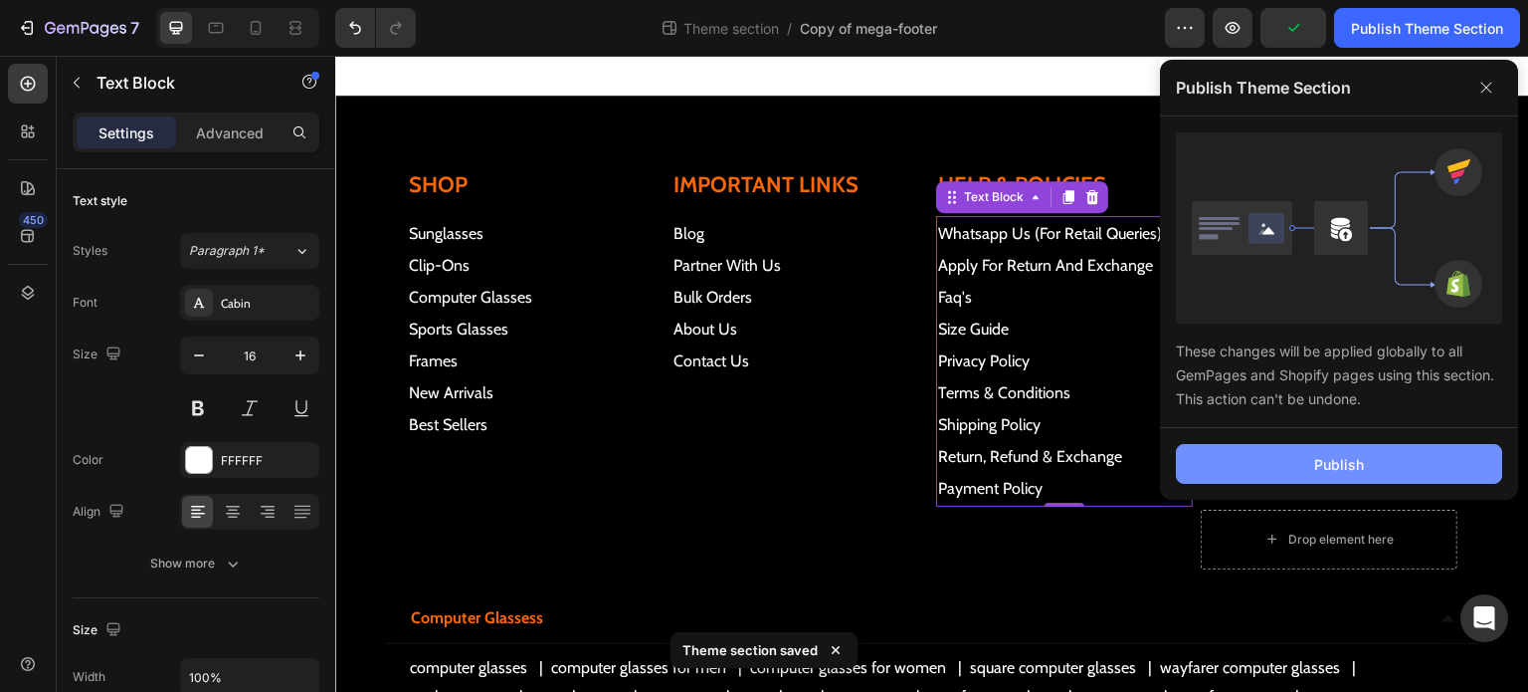
click at [1385, 445] on button "Publish" at bounding box center [1339, 464] width 326 height 40
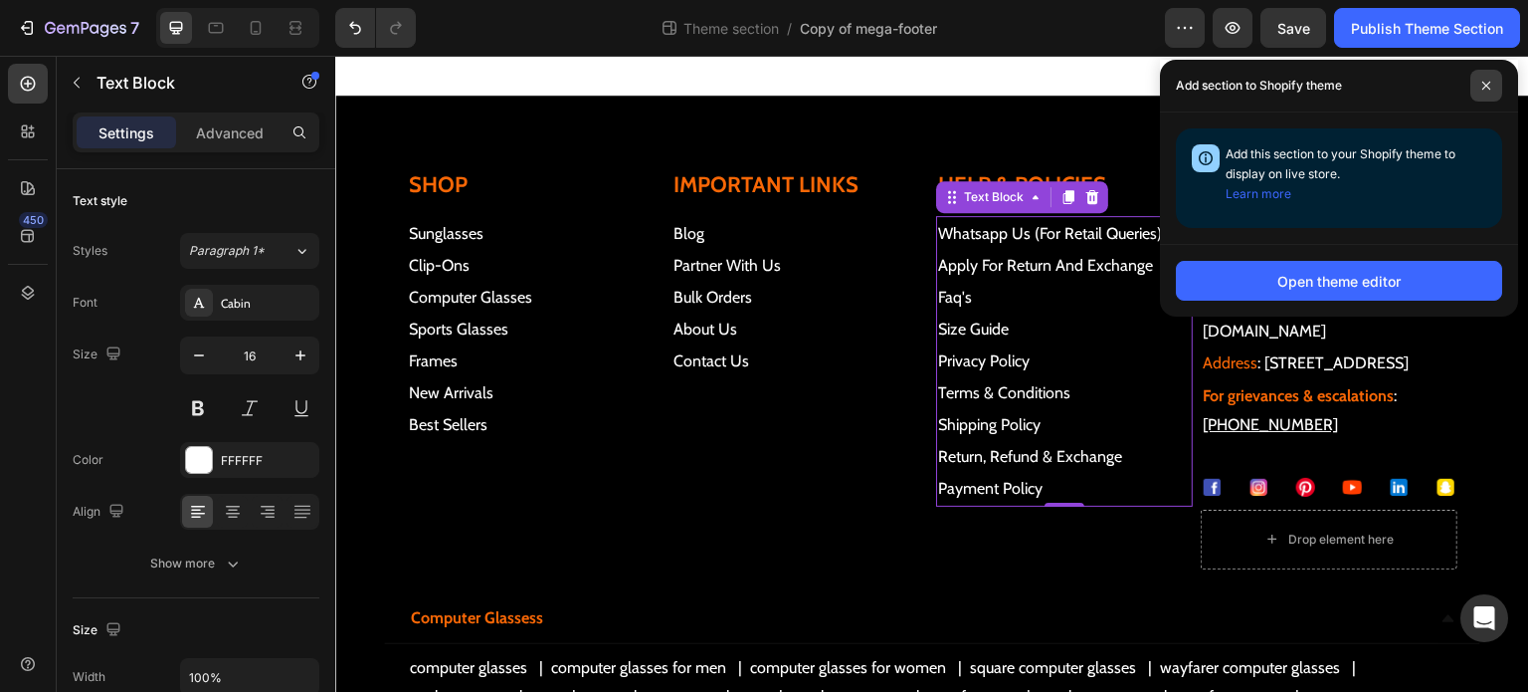
click at [1479, 91] on span at bounding box center [1487, 86] width 32 height 32
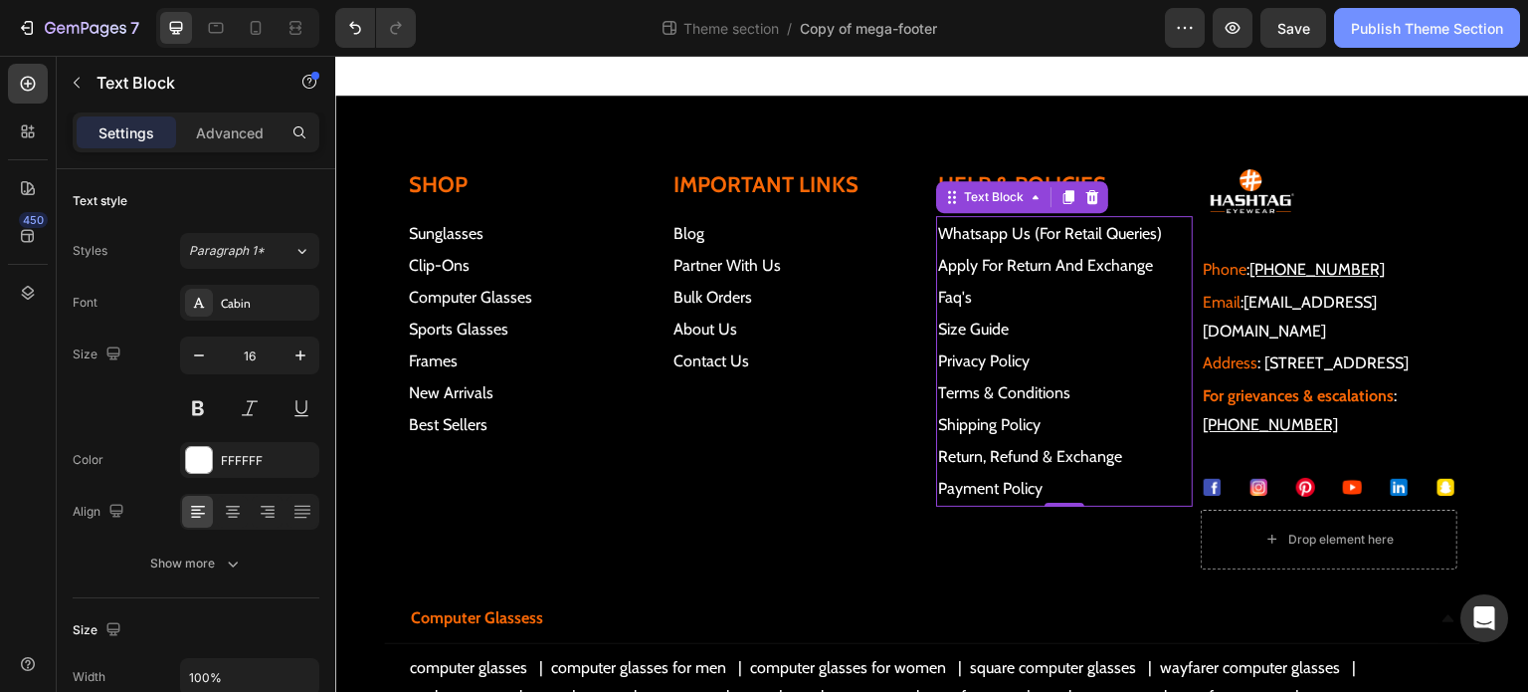
click at [1389, 43] on button "Publish Theme Section" at bounding box center [1427, 28] width 186 height 40
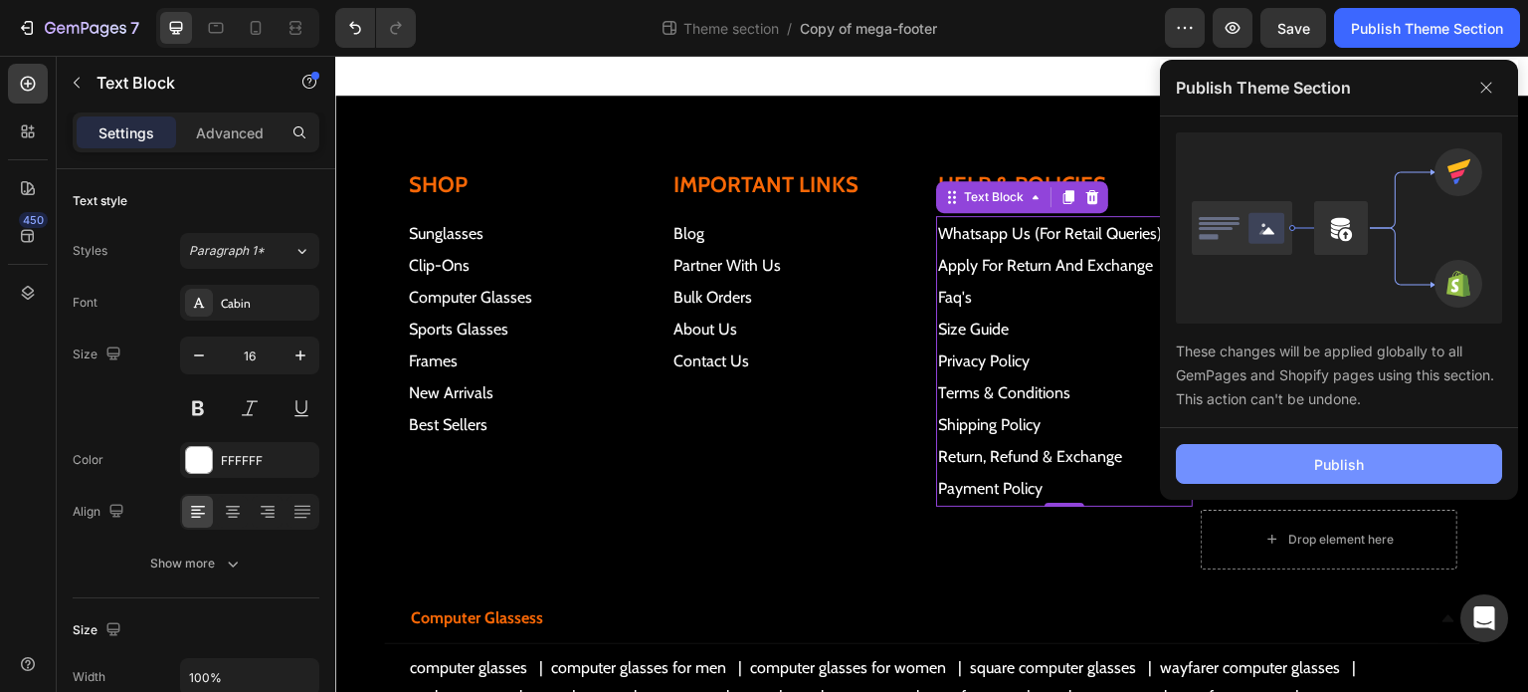
click at [1296, 473] on button "Publish" at bounding box center [1339, 464] width 326 height 40
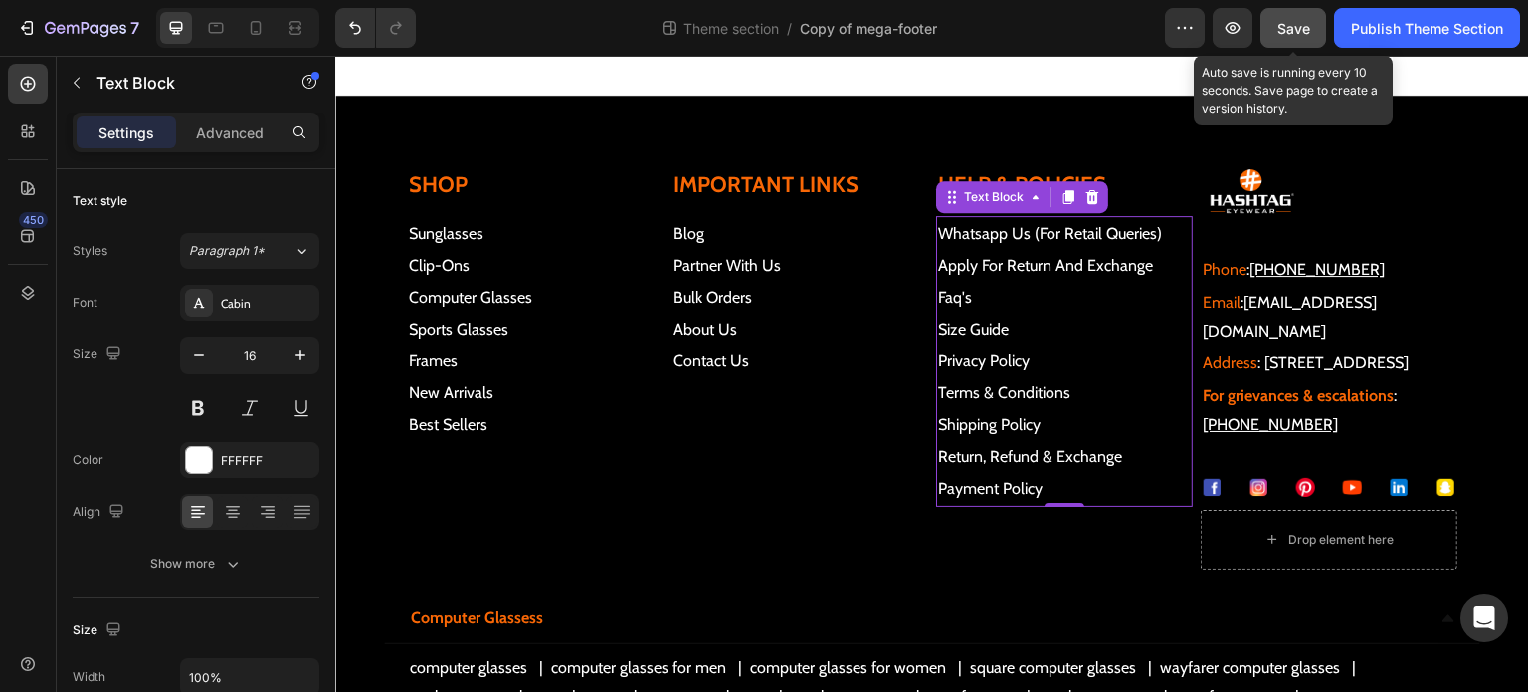
click at [1313, 32] on button "Save" at bounding box center [1294, 28] width 66 height 40
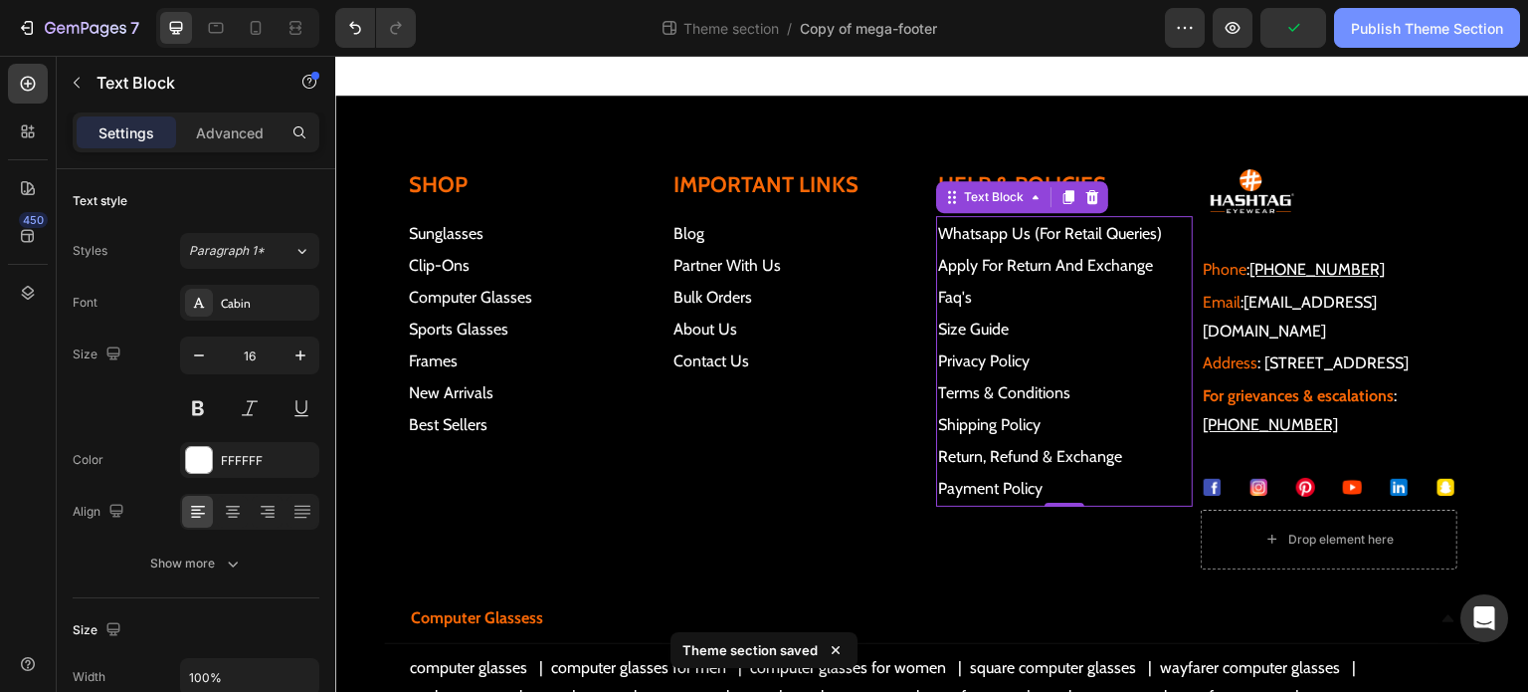
click at [1417, 36] on div "Publish Theme Section" at bounding box center [1427, 28] width 152 height 21
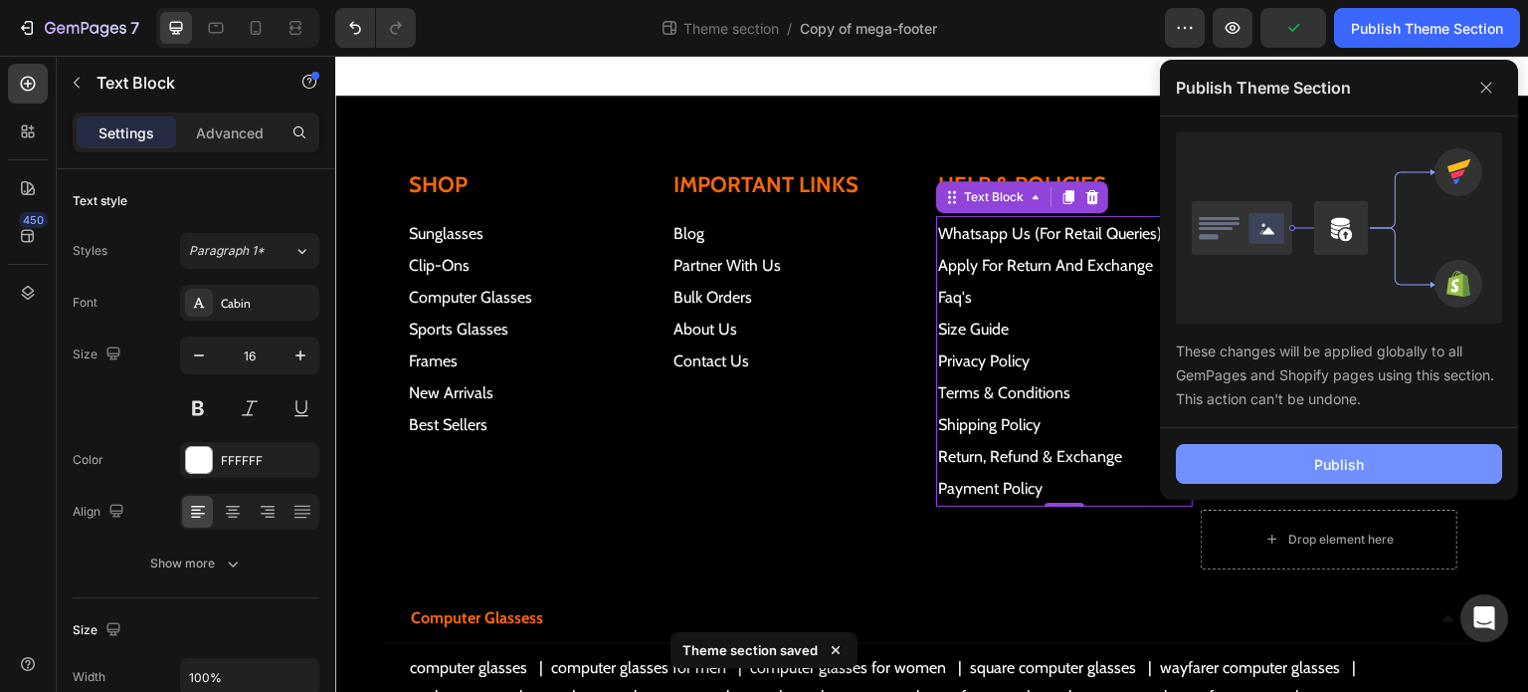
click at [1399, 467] on button "Publish" at bounding box center [1339, 464] width 326 height 40
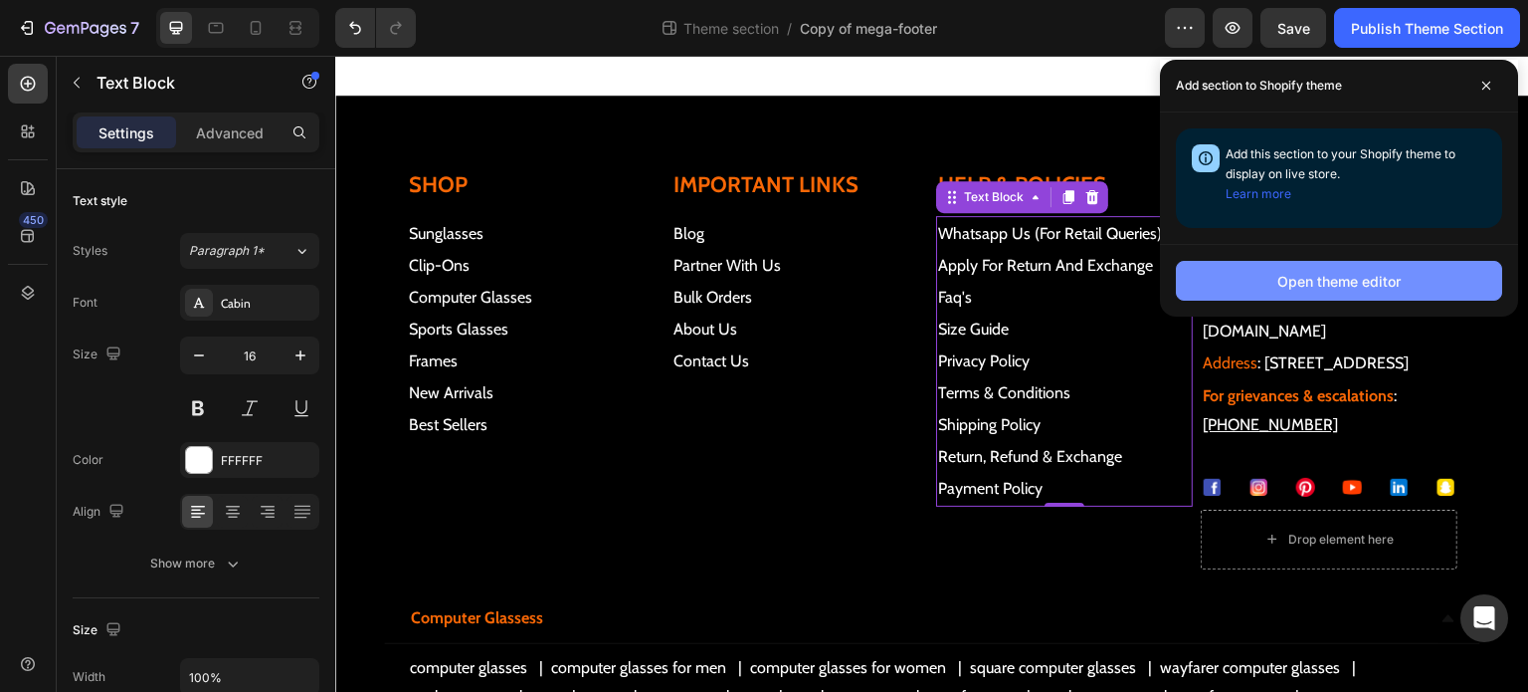
click at [1364, 272] on div "Open theme editor" at bounding box center [1339, 281] width 123 height 21
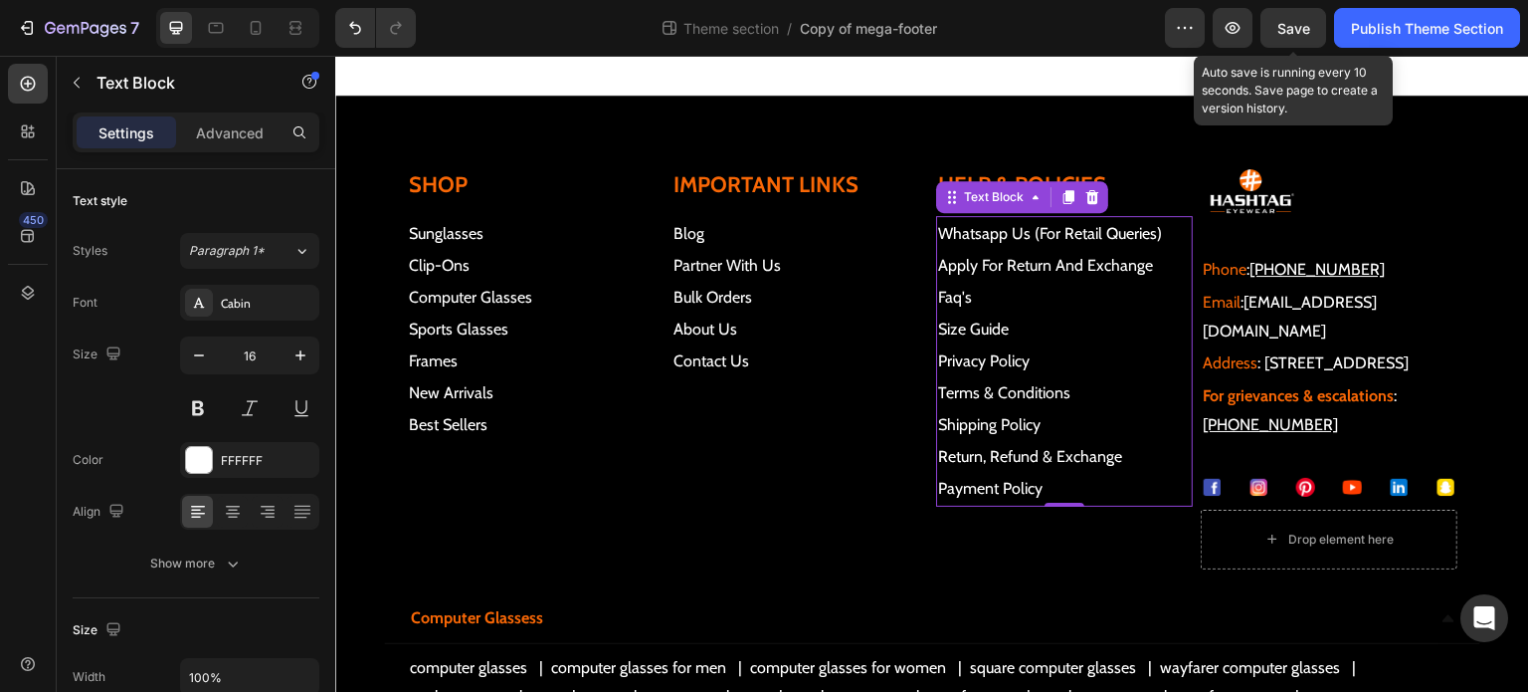
click at [1278, 33] on span "Save" at bounding box center [1294, 28] width 33 height 17
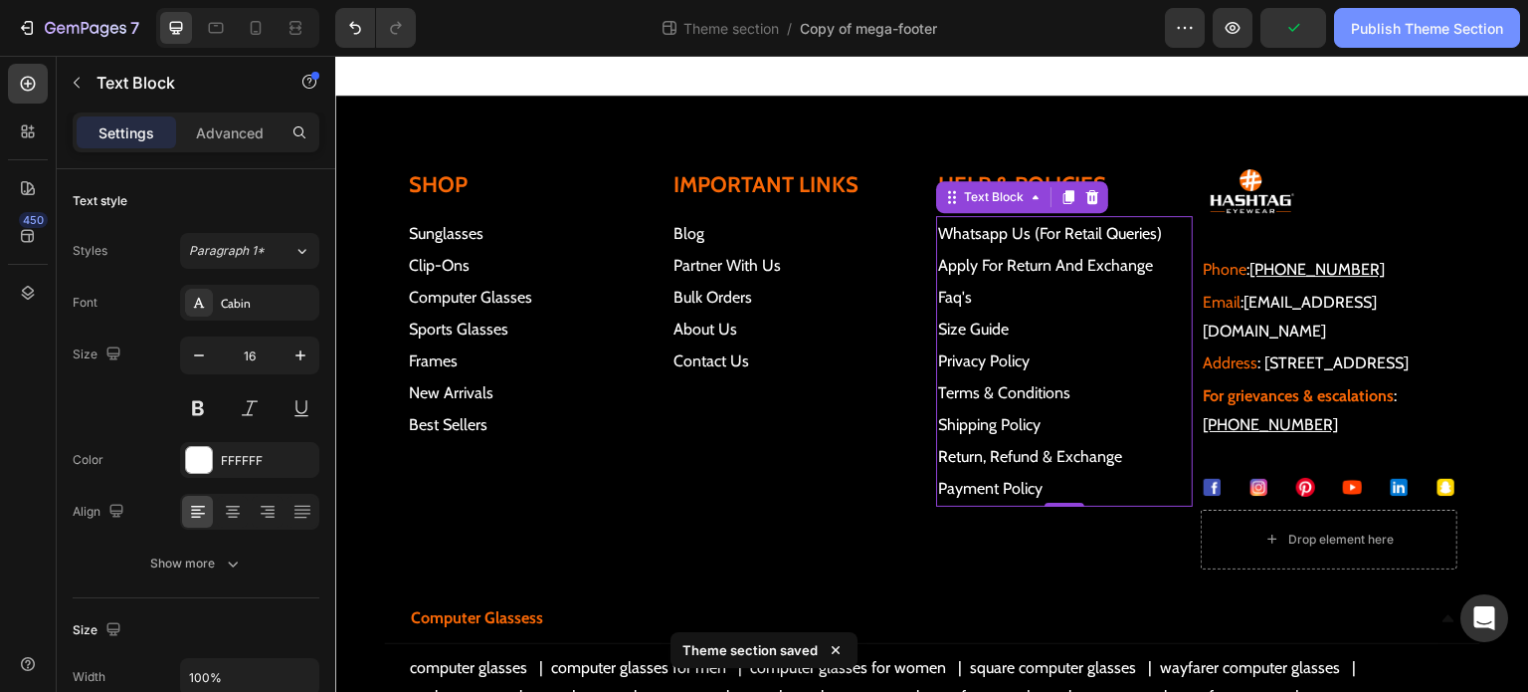
click at [1397, 27] on div "Publish Theme Section" at bounding box center [1427, 28] width 152 height 21
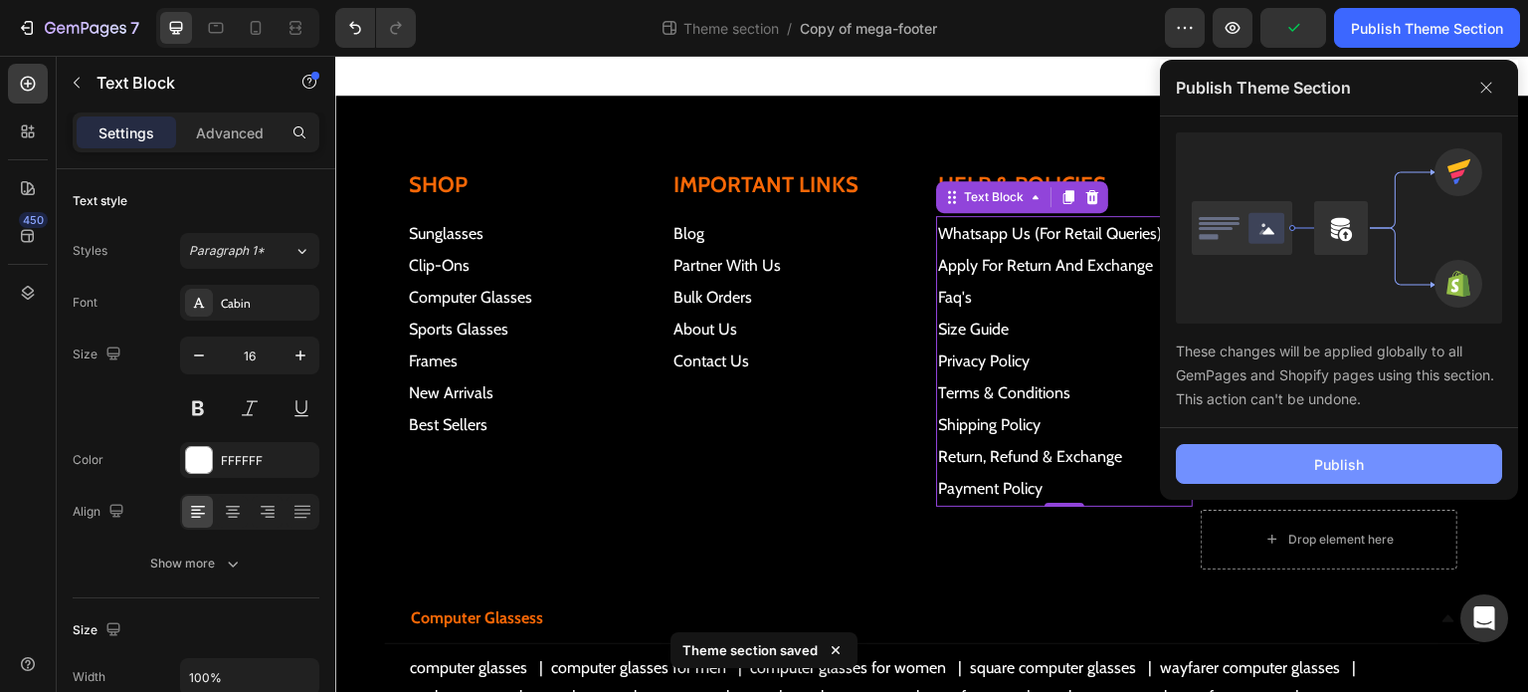
click at [1378, 469] on button "Publish" at bounding box center [1339, 464] width 326 height 40
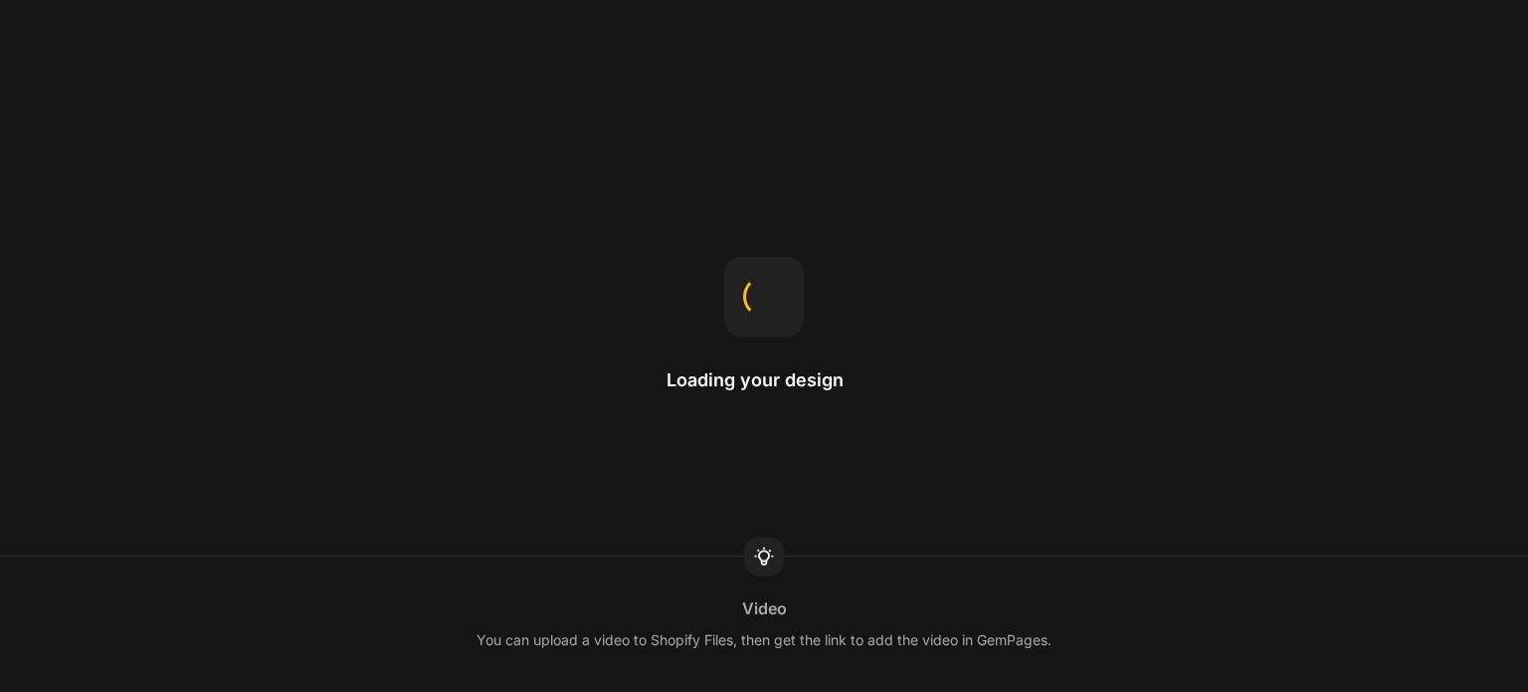
click at [141, 127] on div "Loading your design Video You can upload a video to Shopify Files, then get the…" at bounding box center [764, 346] width 1528 height 692
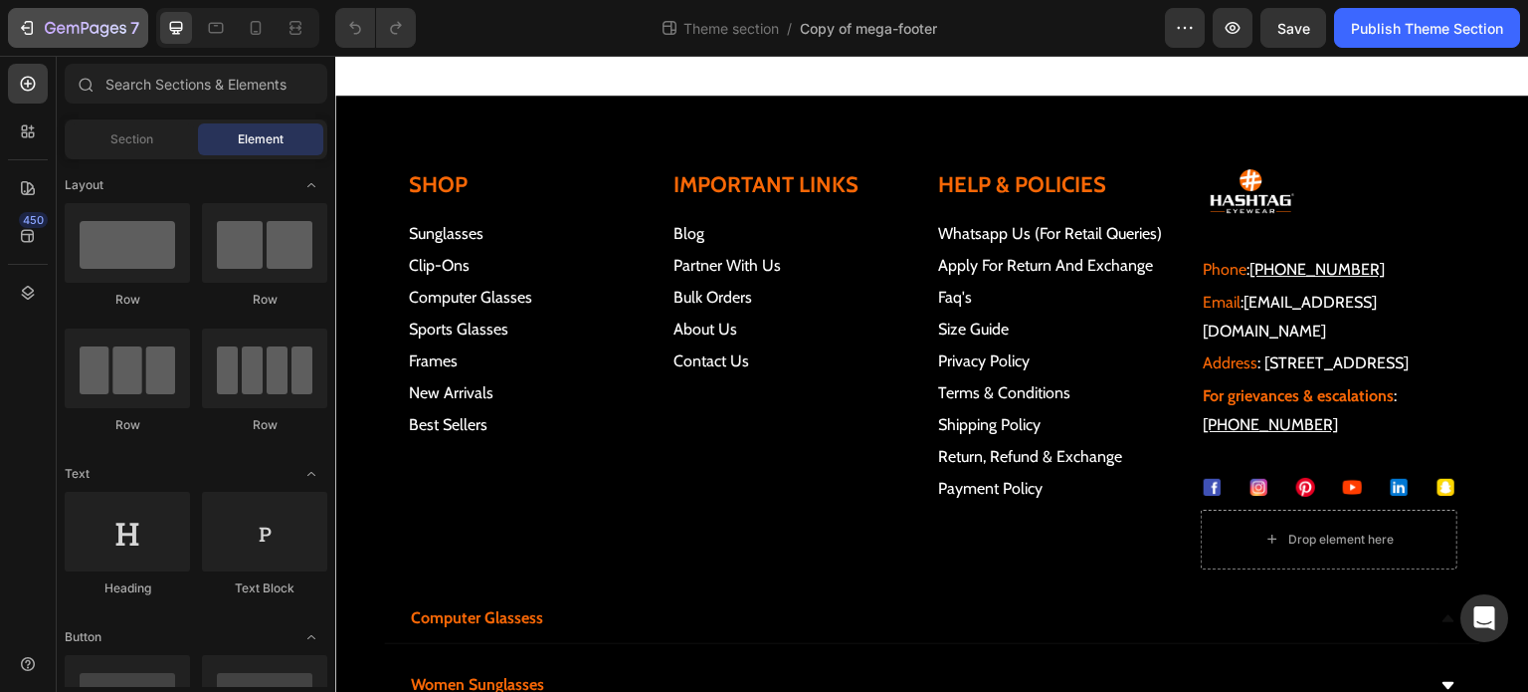
click at [68, 29] on icon "button" at bounding box center [73, 29] width 12 height 9
